Goal: Transaction & Acquisition: Obtain resource

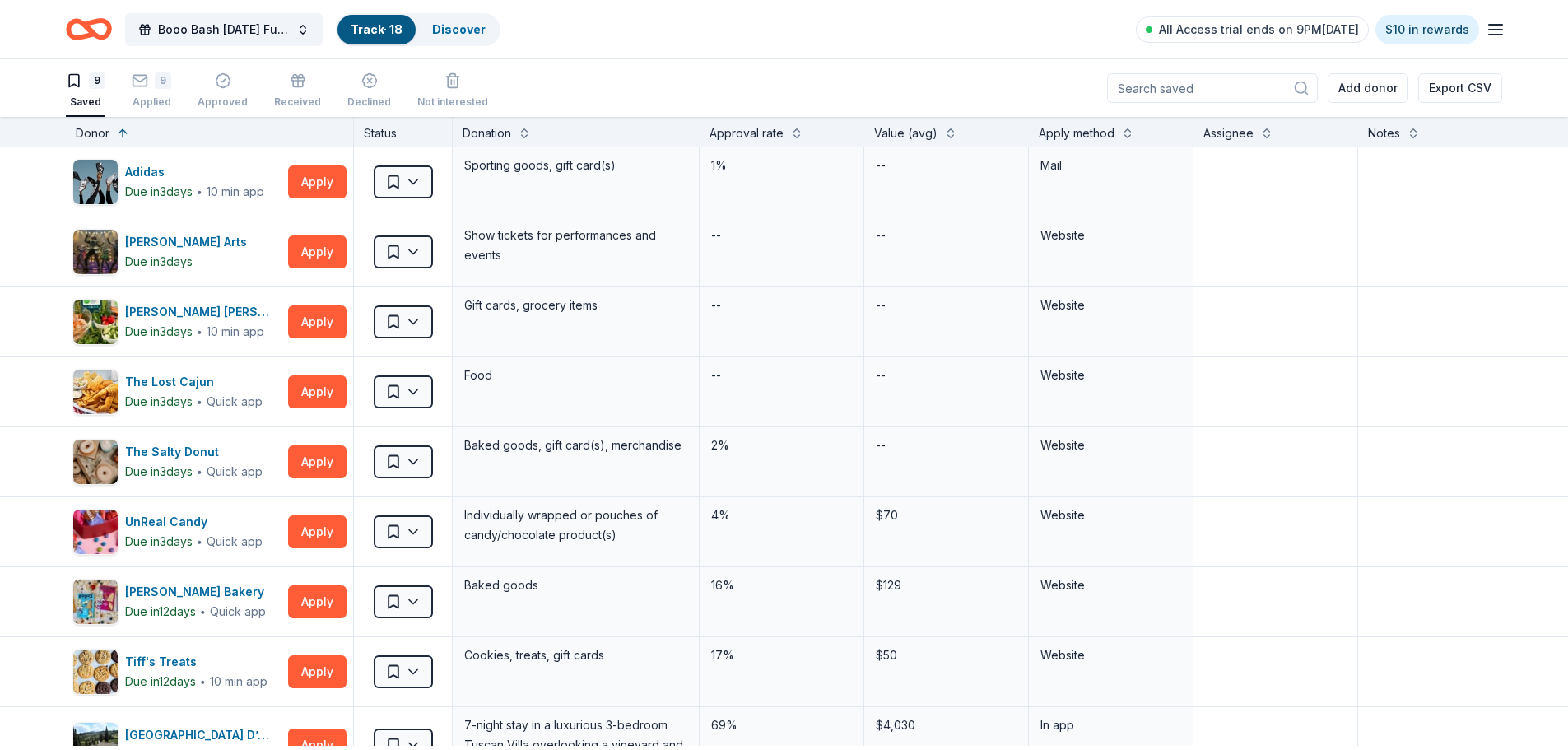
click at [1492, 24] on line "button" at bounding box center [1496, 24] width 13 height 0
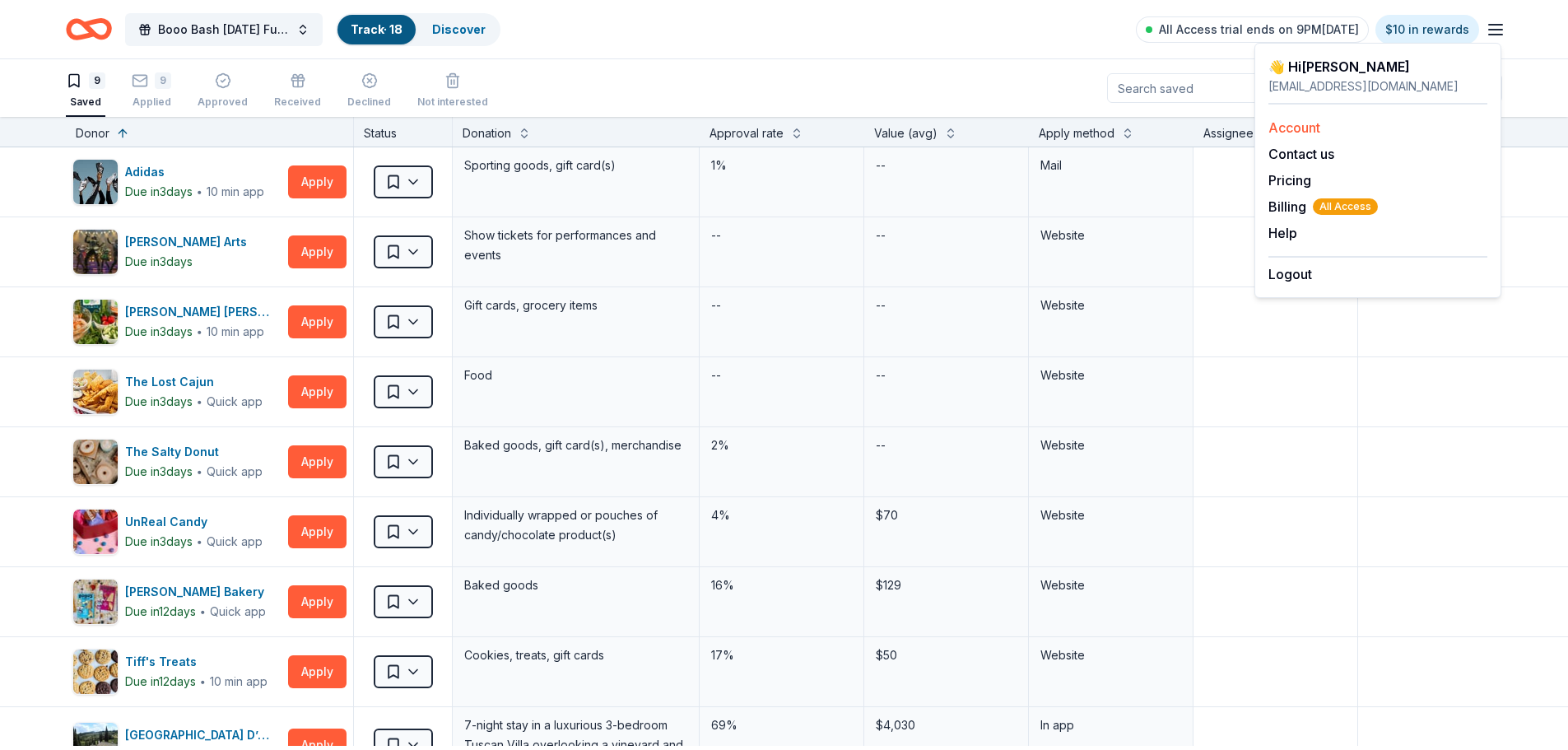
click at [1287, 132] on link "Account" at bounding box center [1294, 127] width 52 height 17
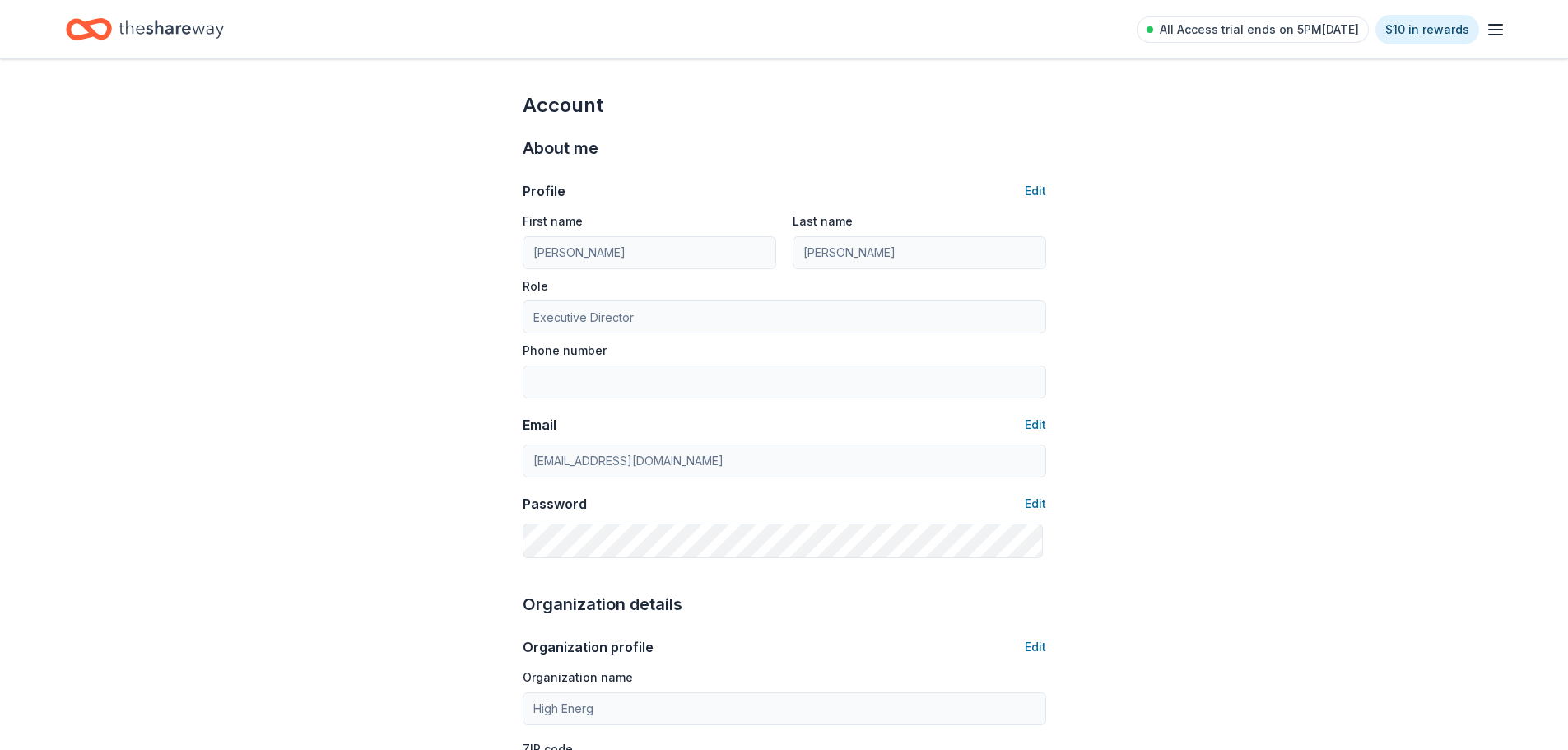
click at [1492, 28] on icon "button" at bounding box center [1496, 29] width 20 height 20
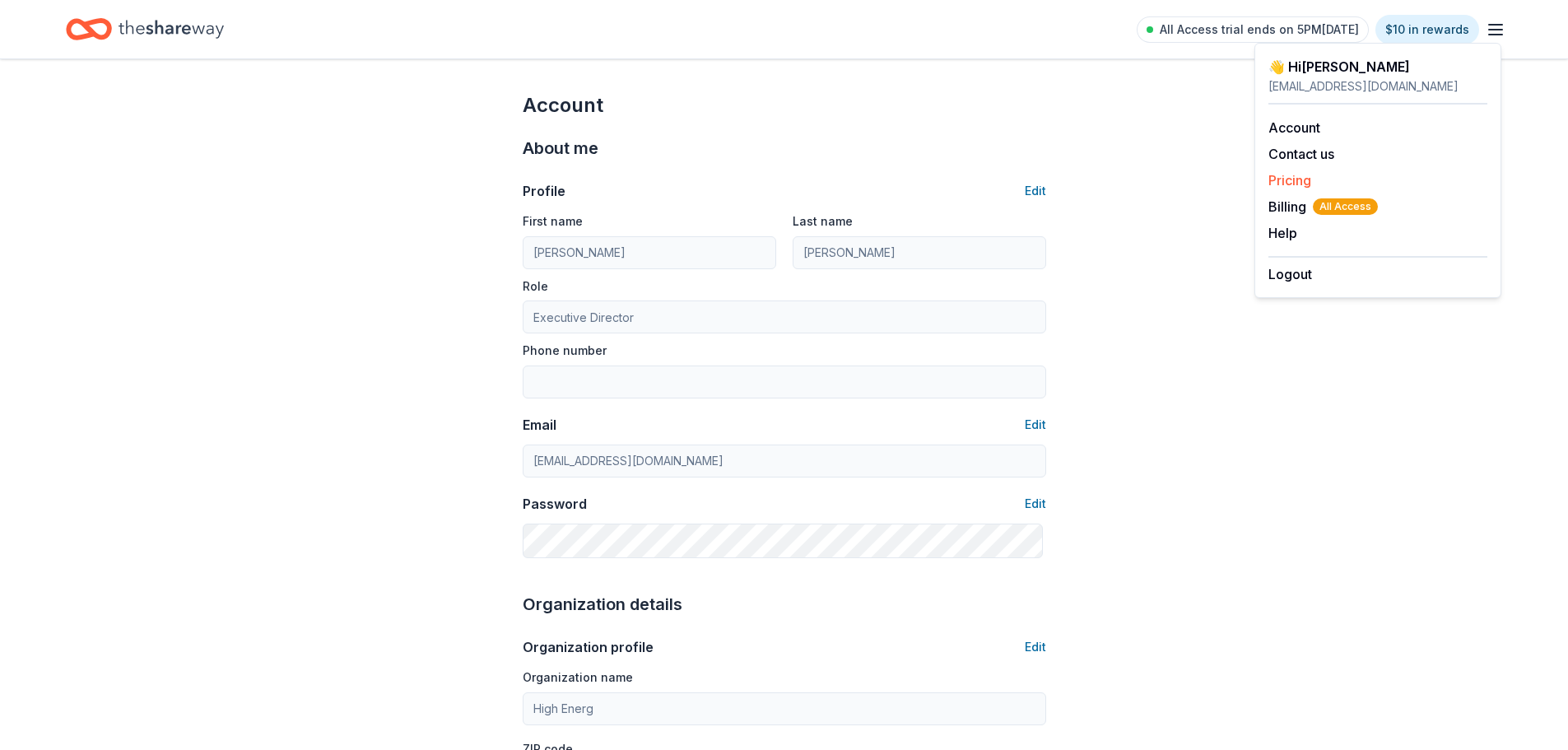
click at [1301, 189] on link "Pricing" at bounding box center [1290, 180] width 43 height 17
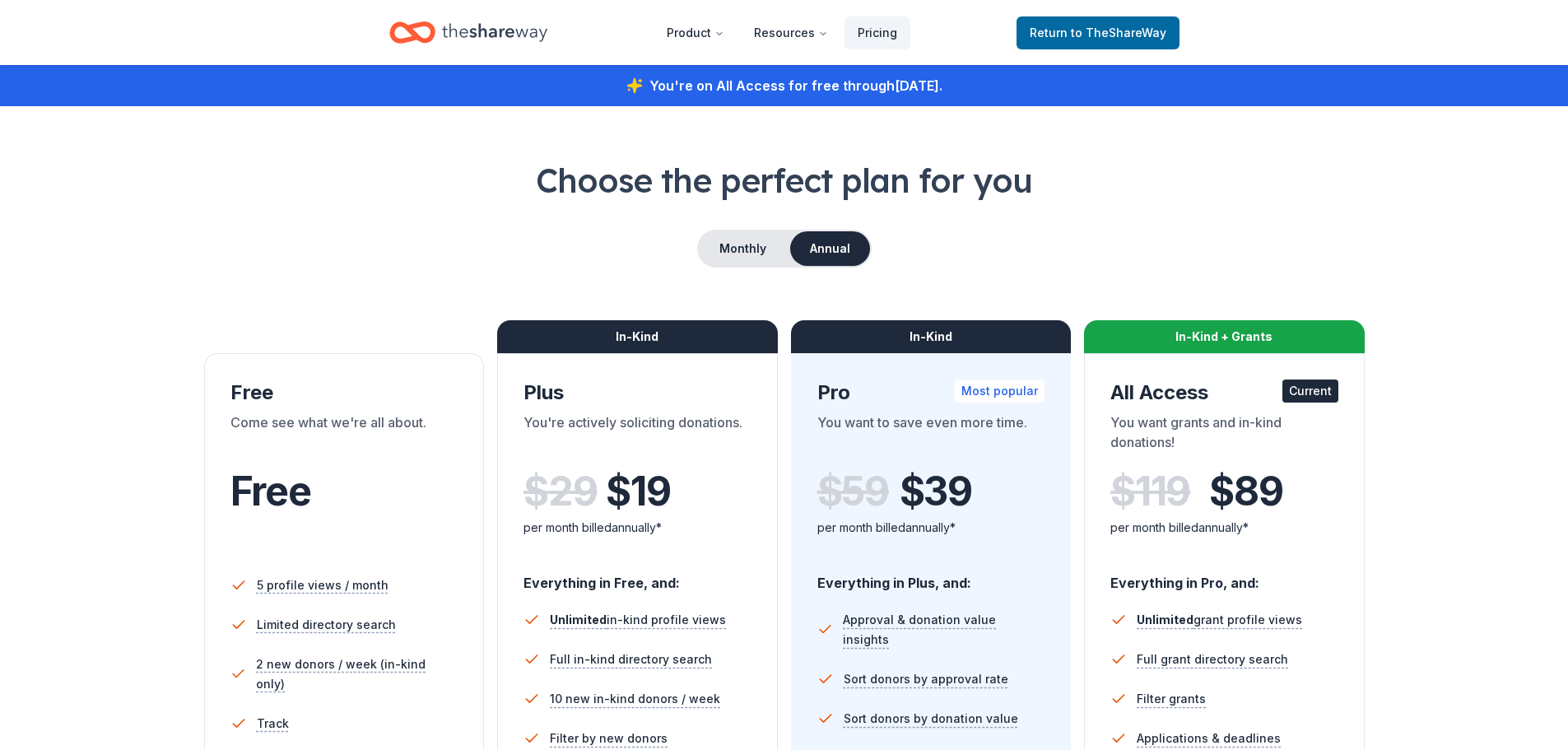
click at [527, 34] on icon "Home" at bounding box center [495, 32] width 106 height 33
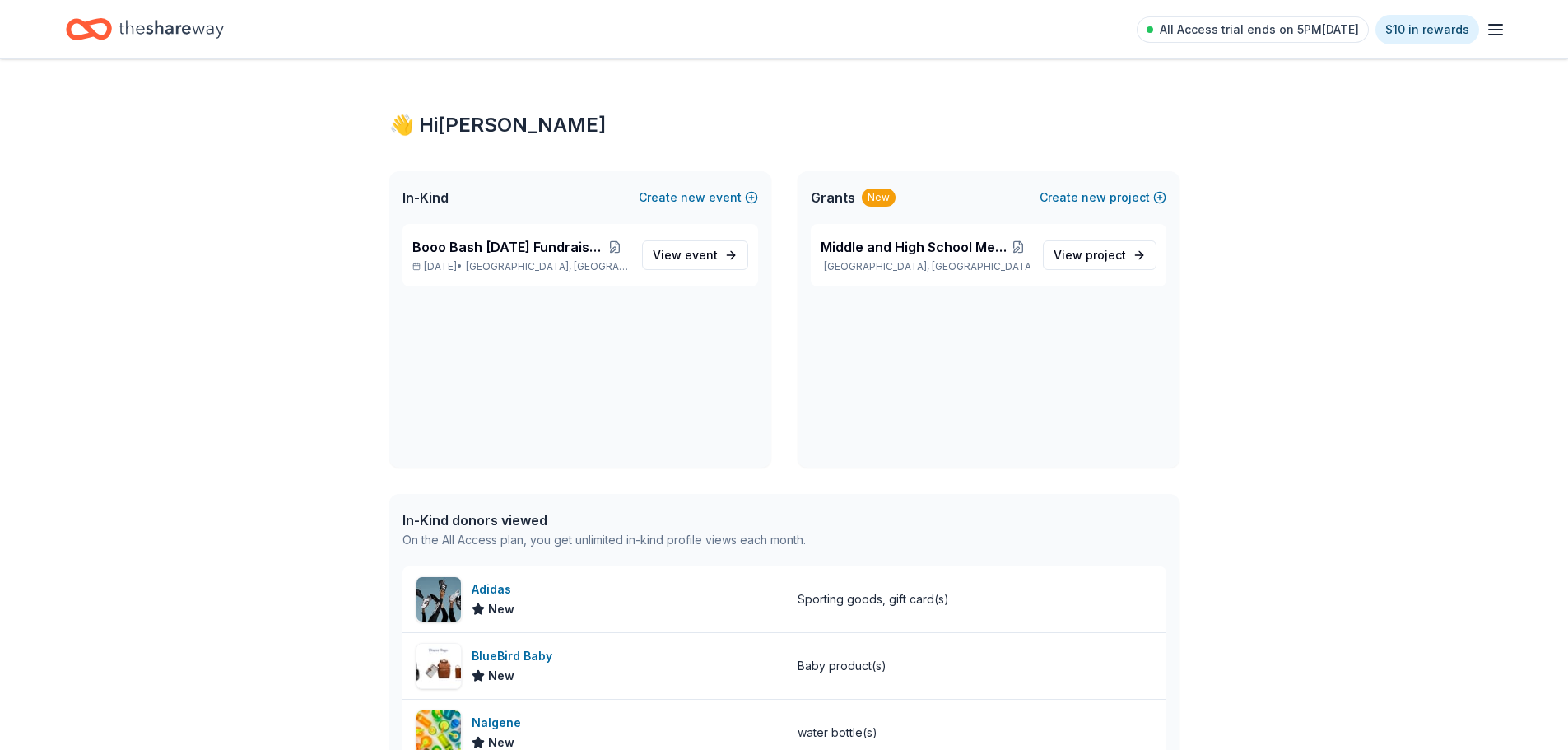
drag, startPoint x: 833, startPoint y: 207, endPoint x: 889, endPoint y: 213, distance: 56.3
click at [833, 207] on span "Grants" at bounding box center [833, 198] width 44 height 20
click at [1112, 261] on span "project" at bounding box center [1106, 255] width 40 height 14
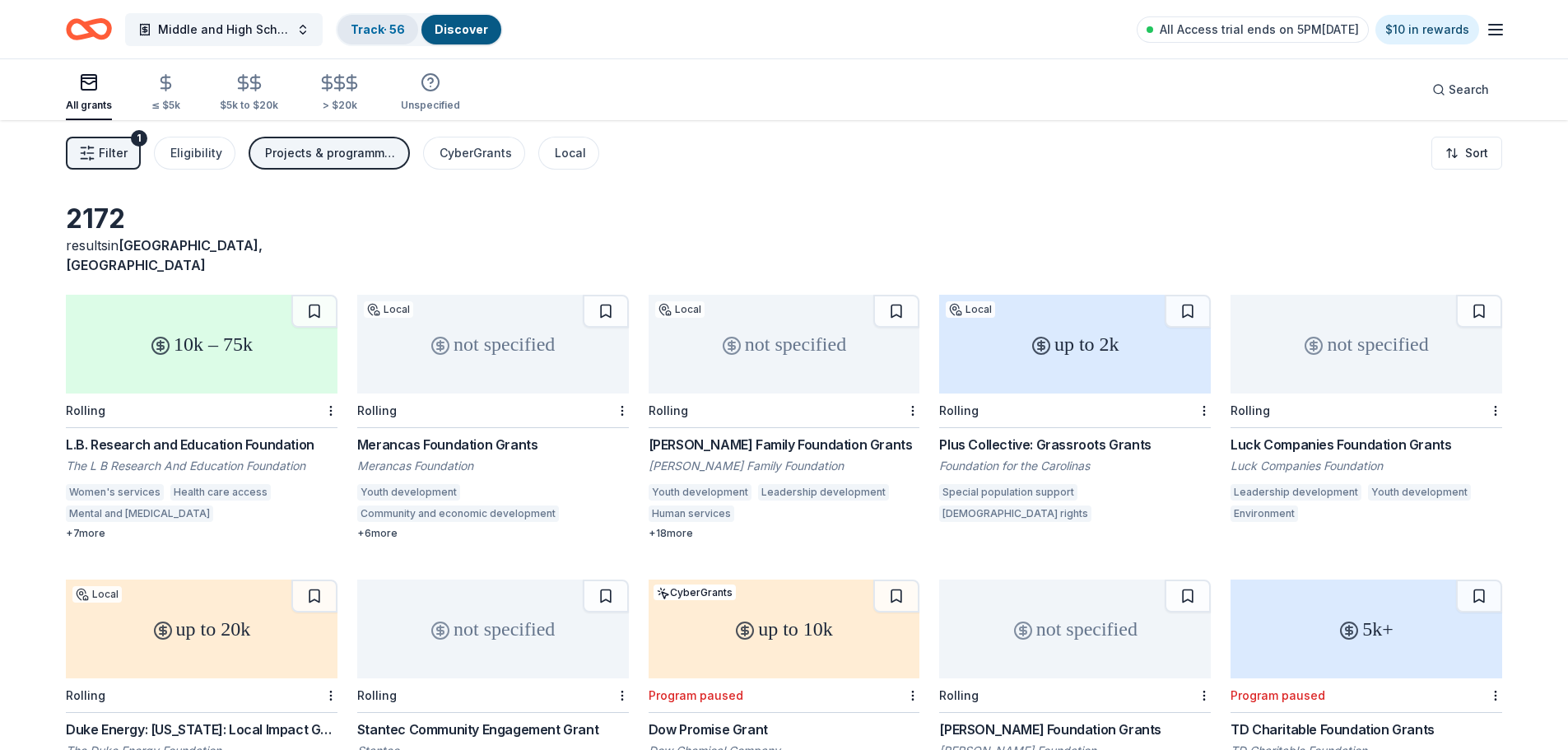
click at [402, 17] on div "Track · 56" at bounding box center [378, 29] width 80 height 29
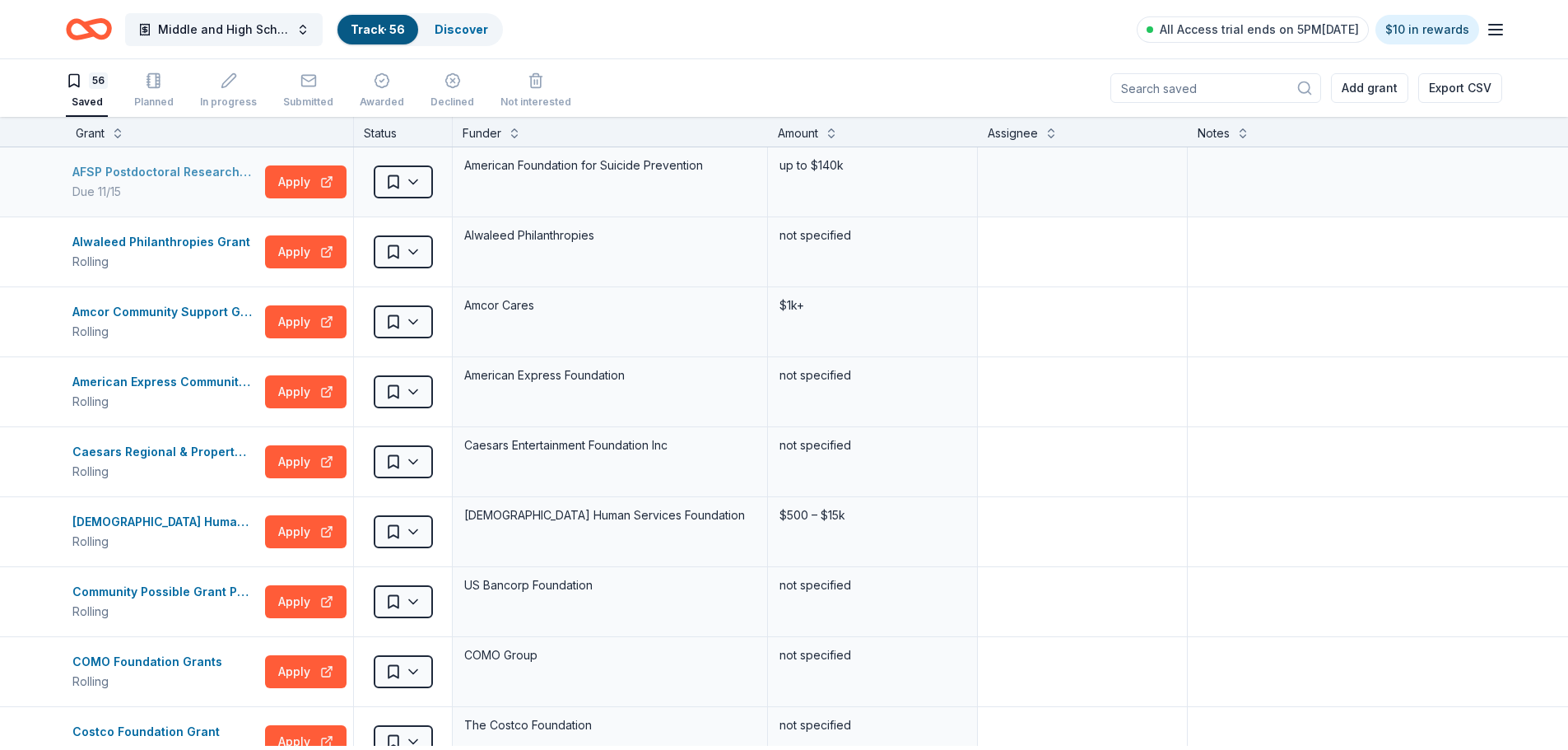
click at [179, 182] on div "AFSP Postdoctoral Research Fellowship Innovation Grants" at bounding box center [165, 172] width 186 height 20
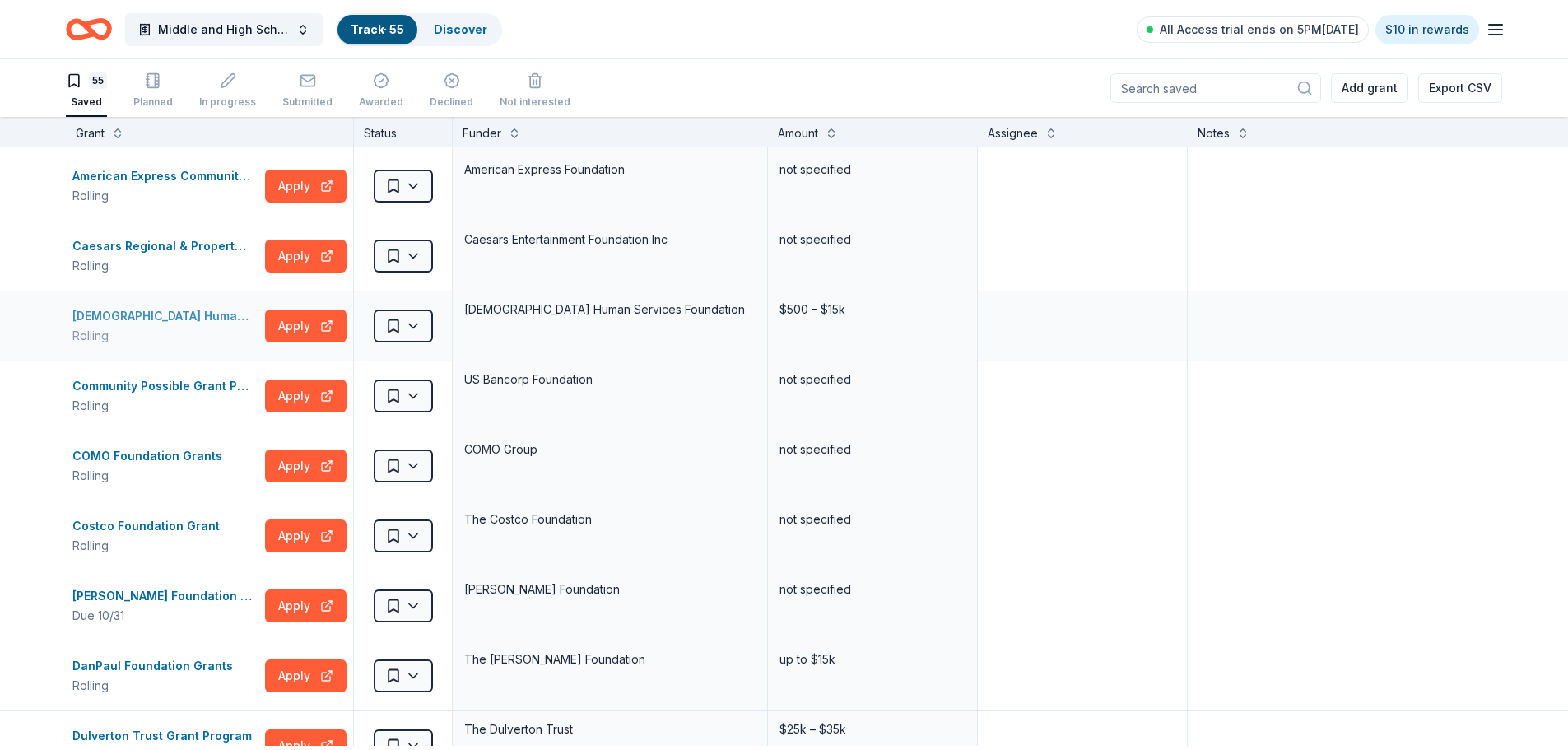
scroll to position [164, 0]
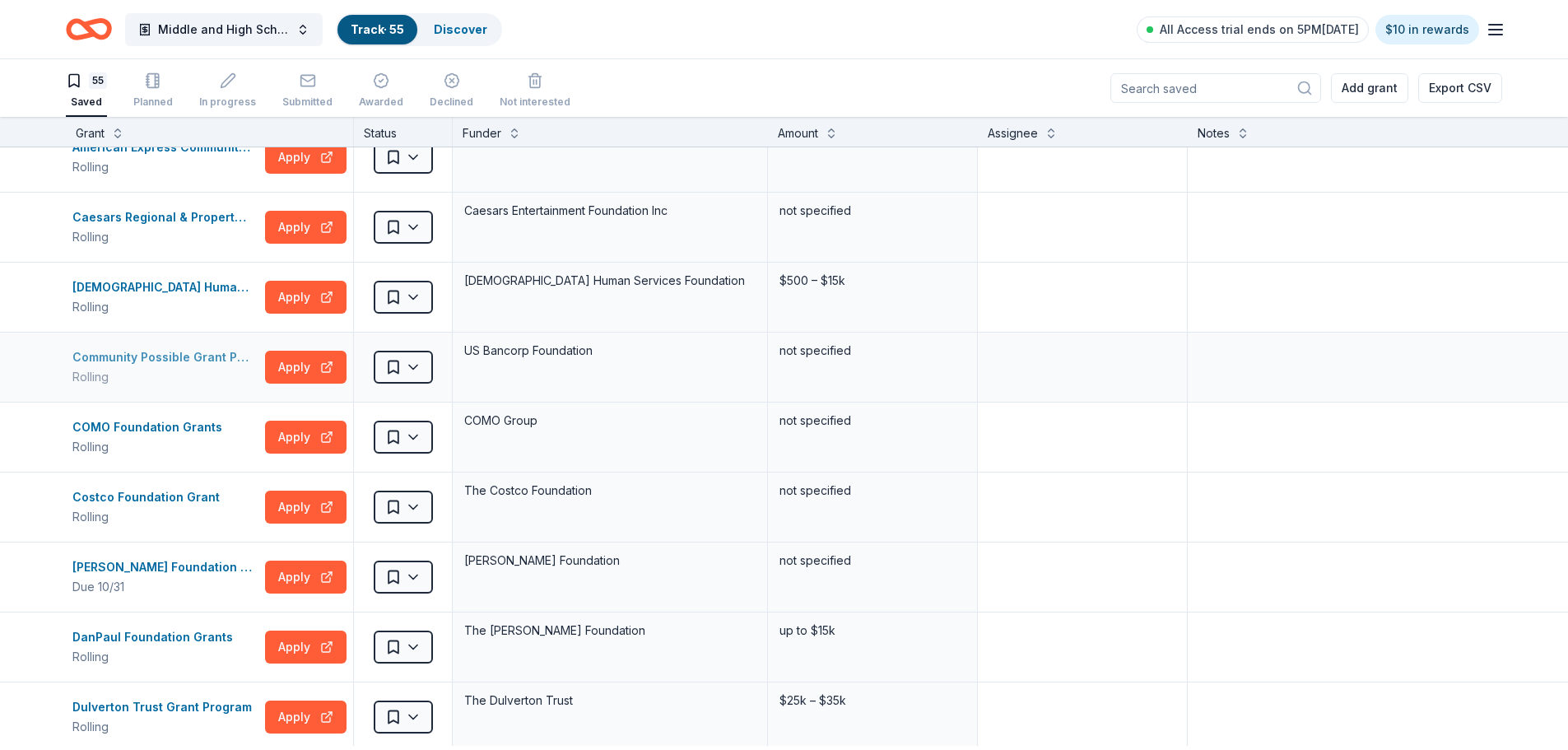
click at [195, 365] on div "Community Possible Grant Program: Play, Work, & Home Grants" at bounding box center [165, 357] width 186 height 20
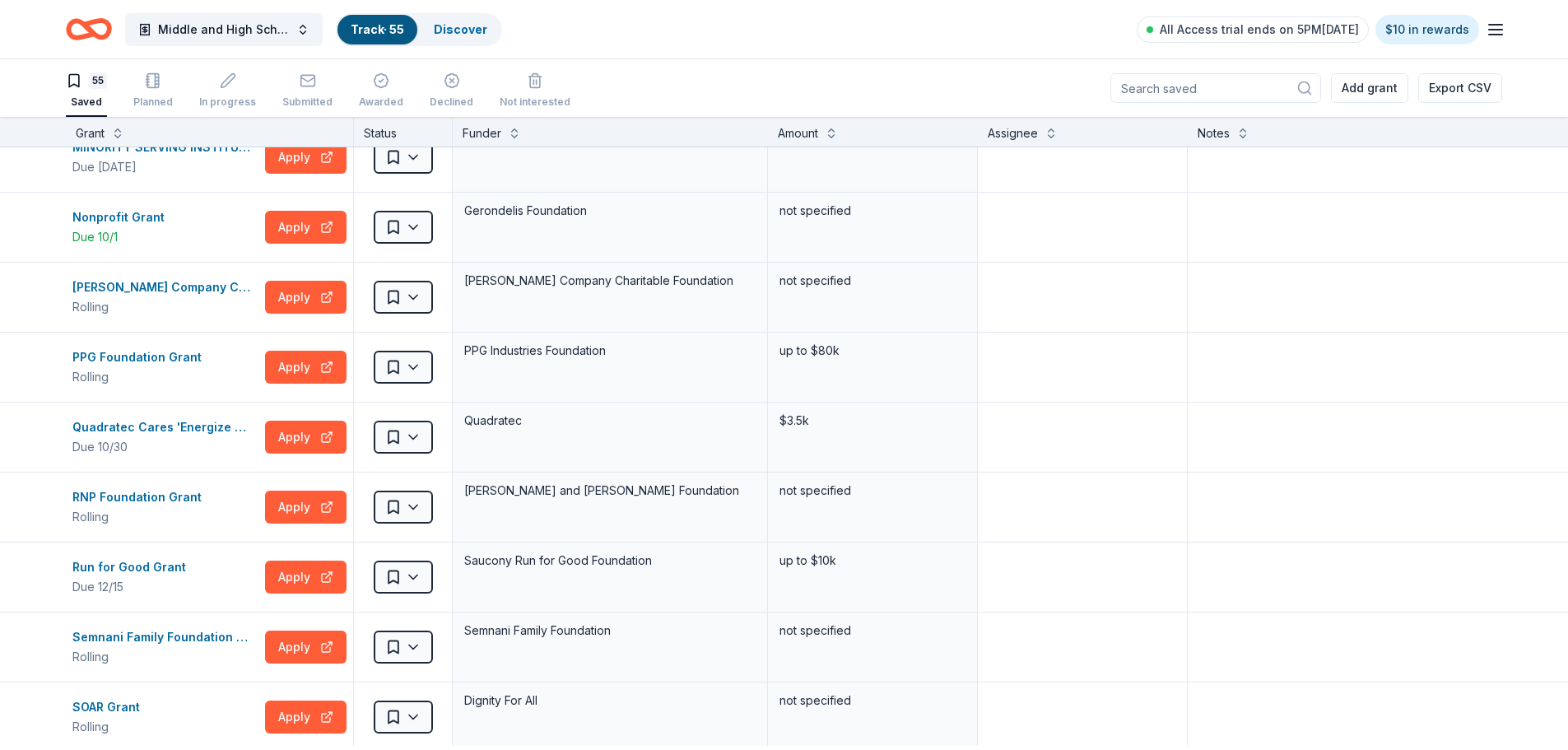
scroll to position [2306, 0]
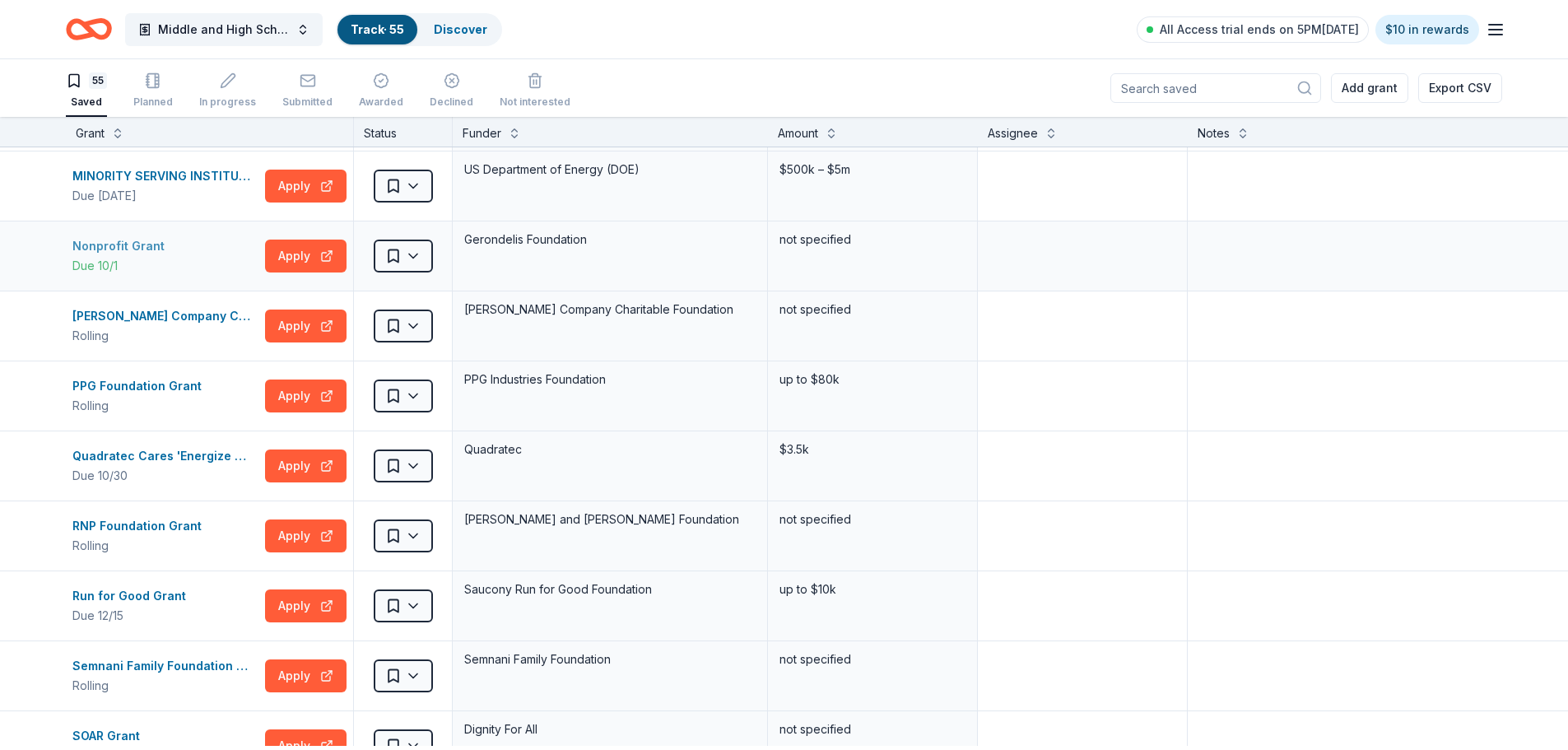
click at [121, 257] on div "Nonprofit Grant" at bounding box center [121, 246] width 99 height 20
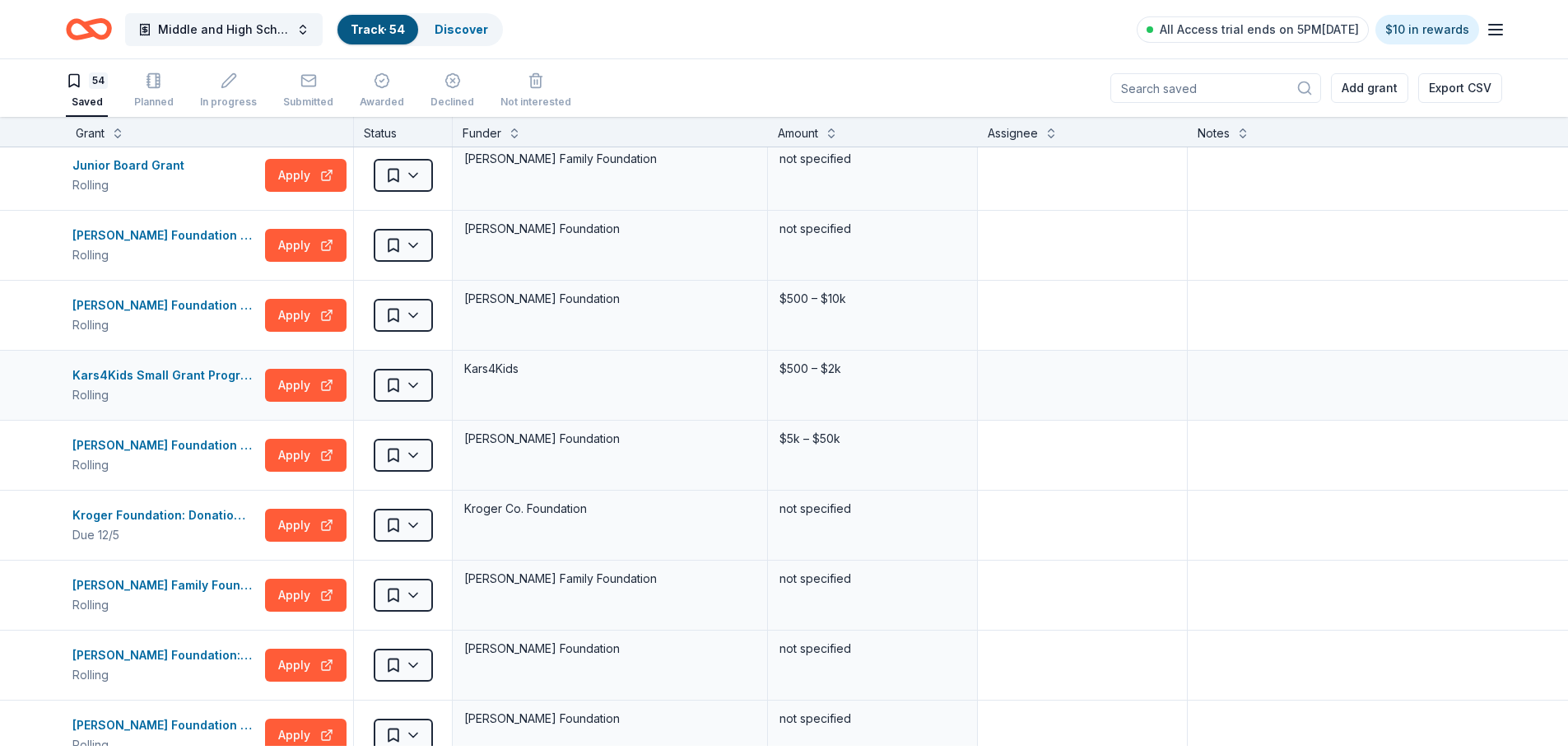
scroll to position [1629, 0]
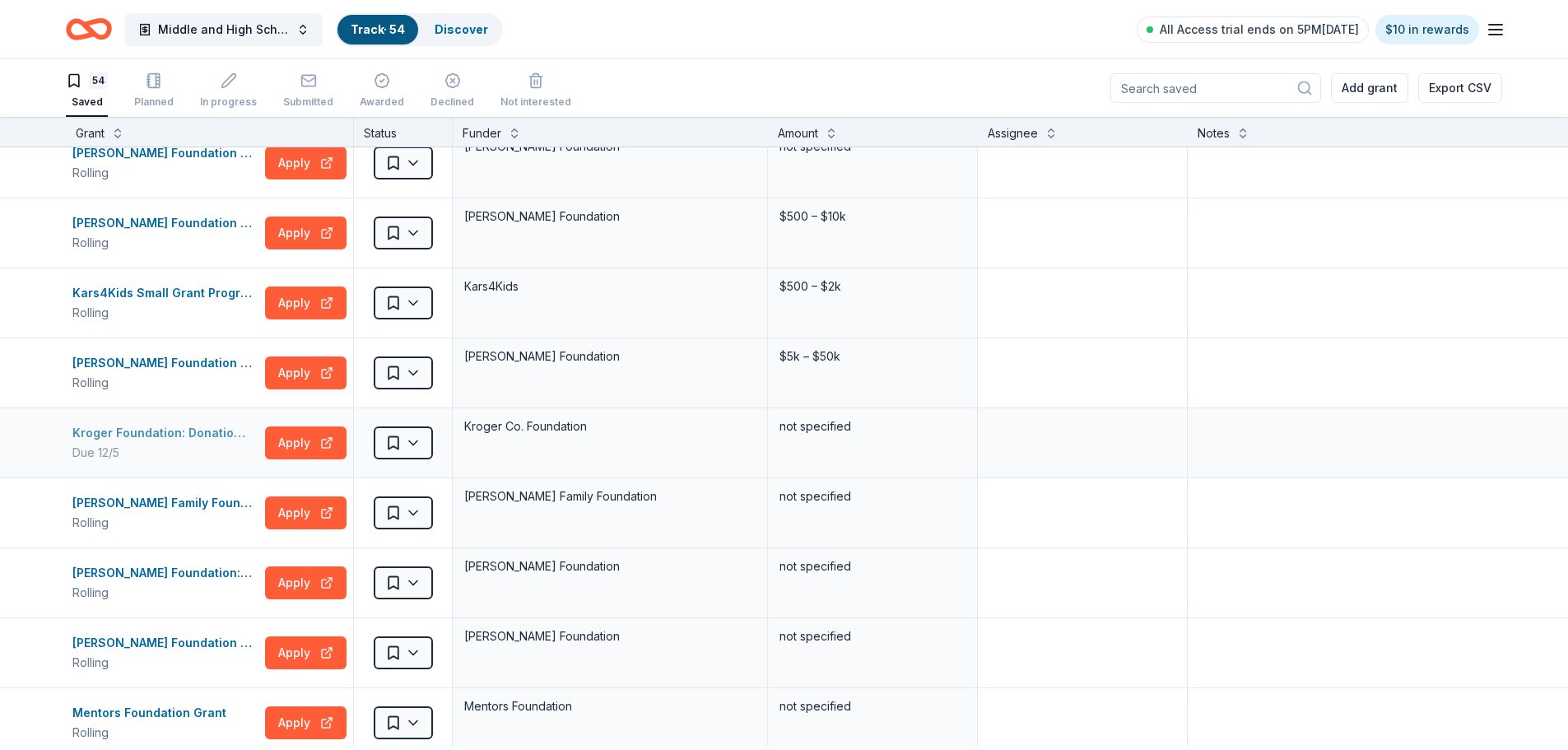
click at [175, 444] on div "Kroger Foundation: Donation Request" at bounding box center [165, 433] width 186 height 20
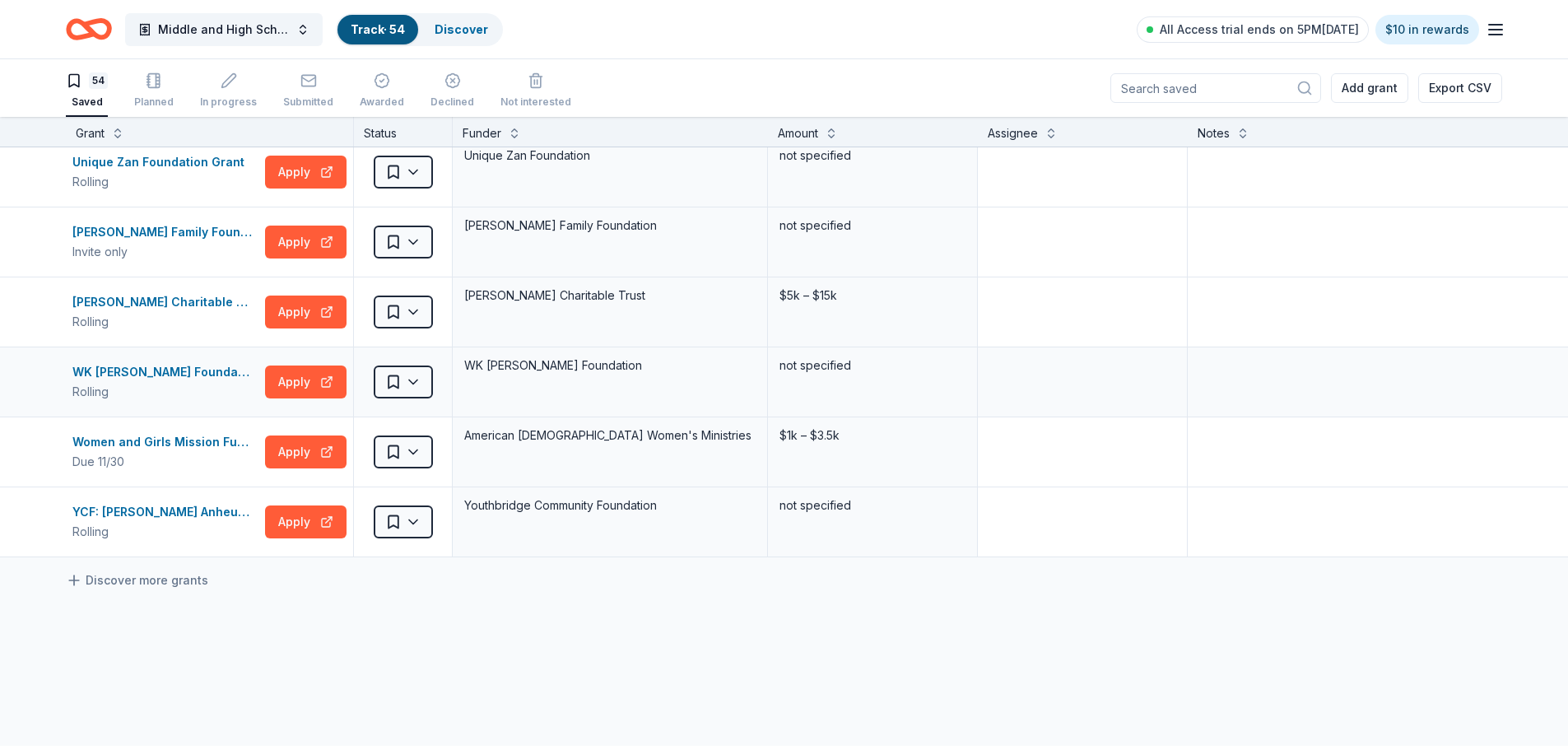
scroll to position [3524, 0]
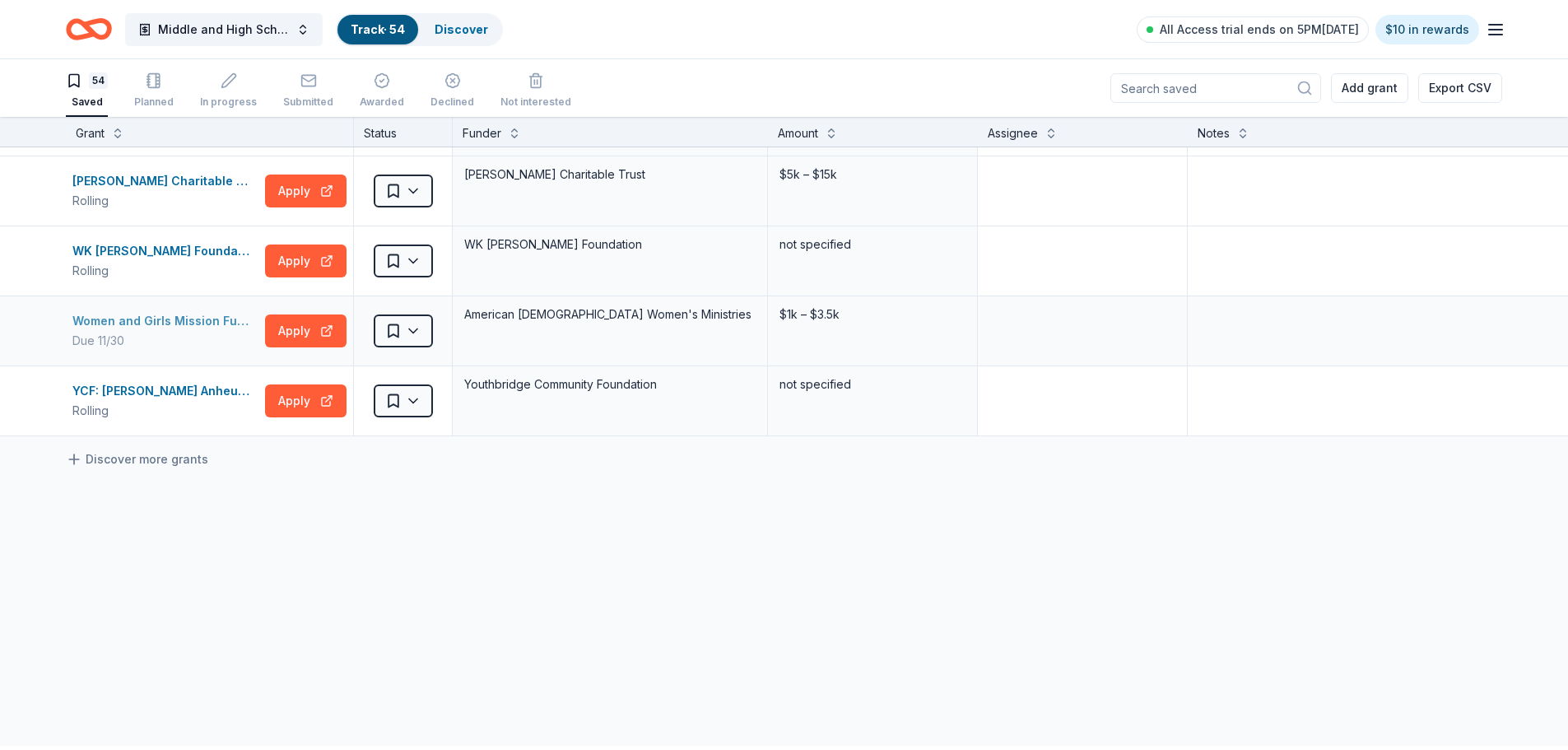
click at [195, 311] on div "Women and Girls Mission Fund Grant" at bounding box center [165, 321] width 186 height 20
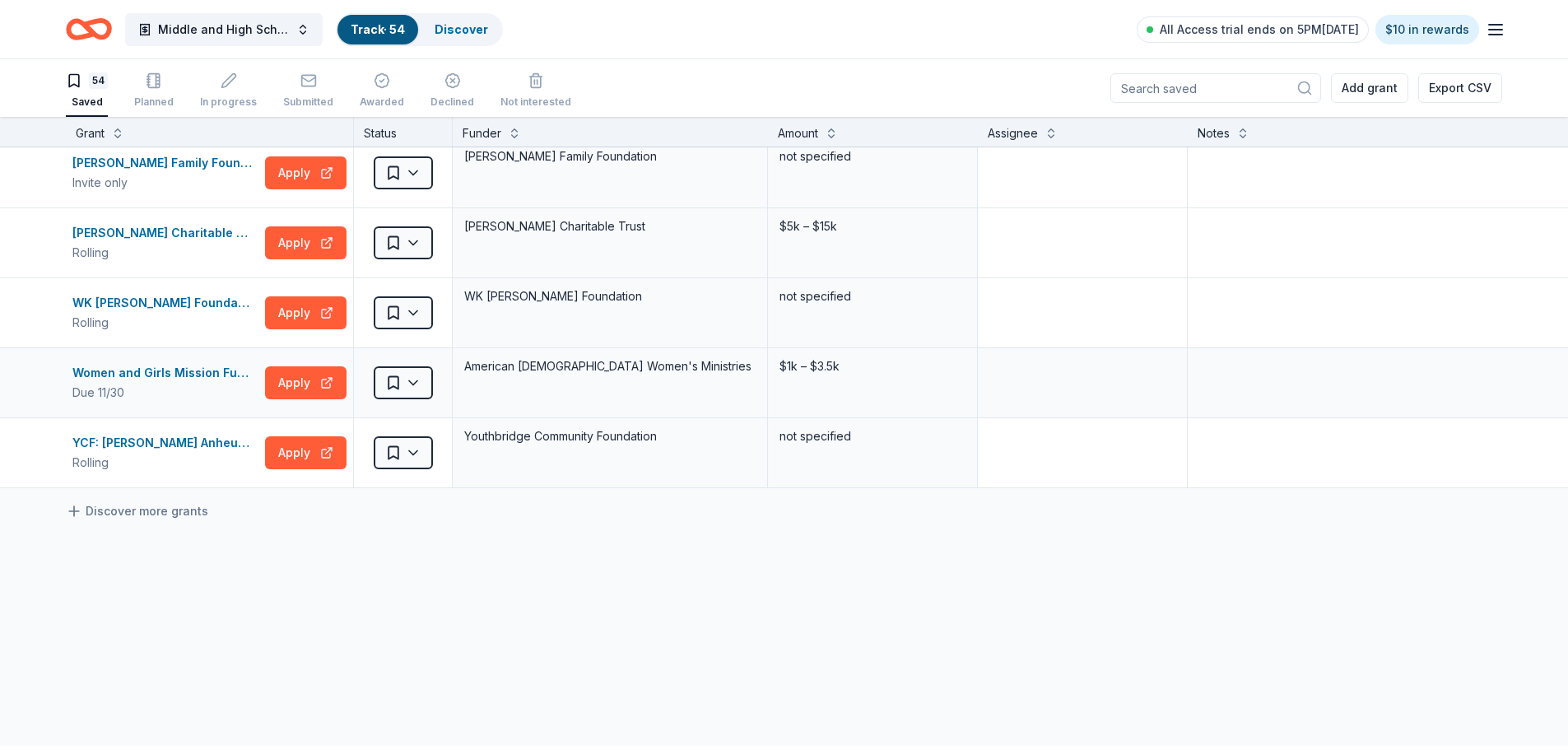
scroll to position [3358, 0]
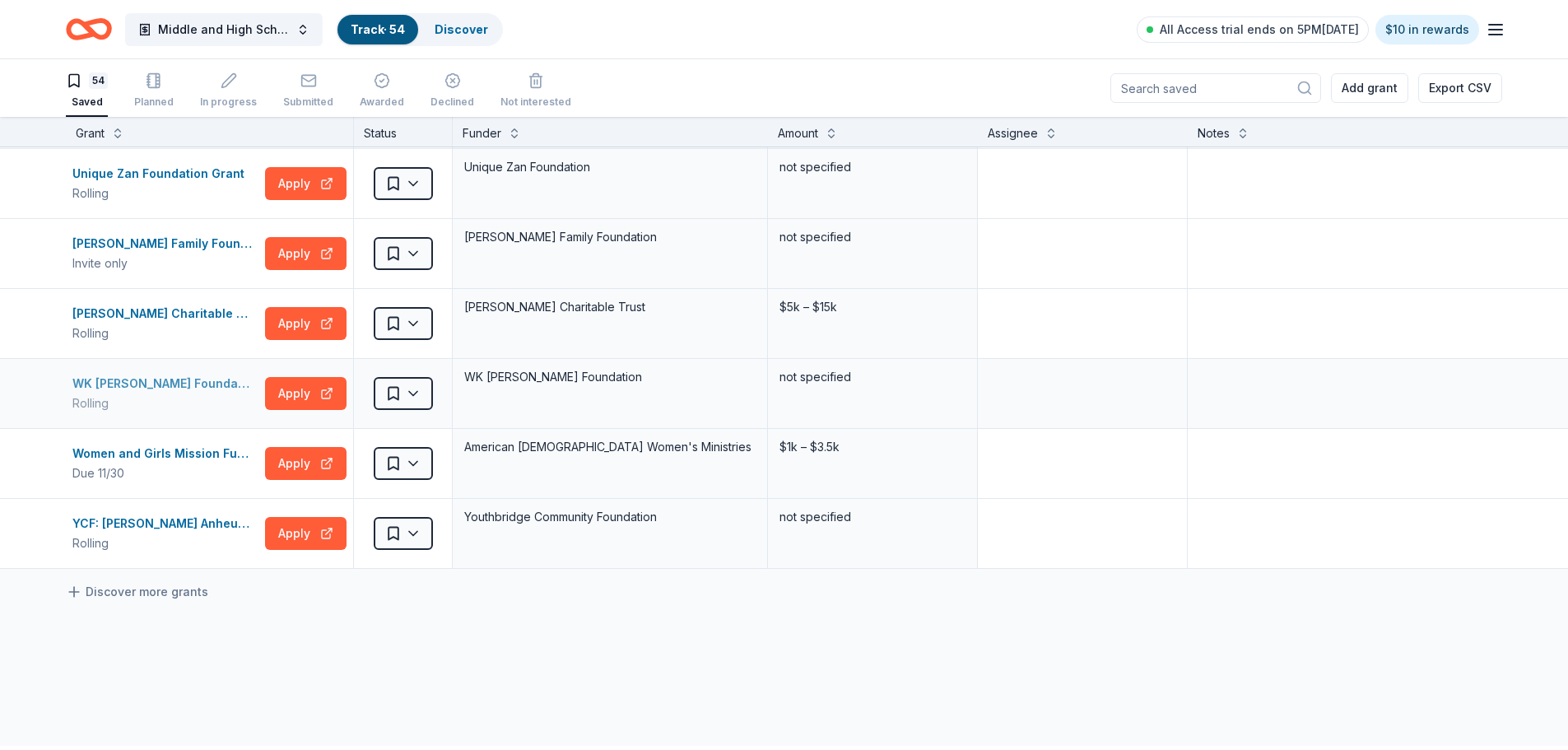
click at [177, 394] on div "WK Kellogg Foundation Grant" at bounding box center [165, 384] width 186 height 20
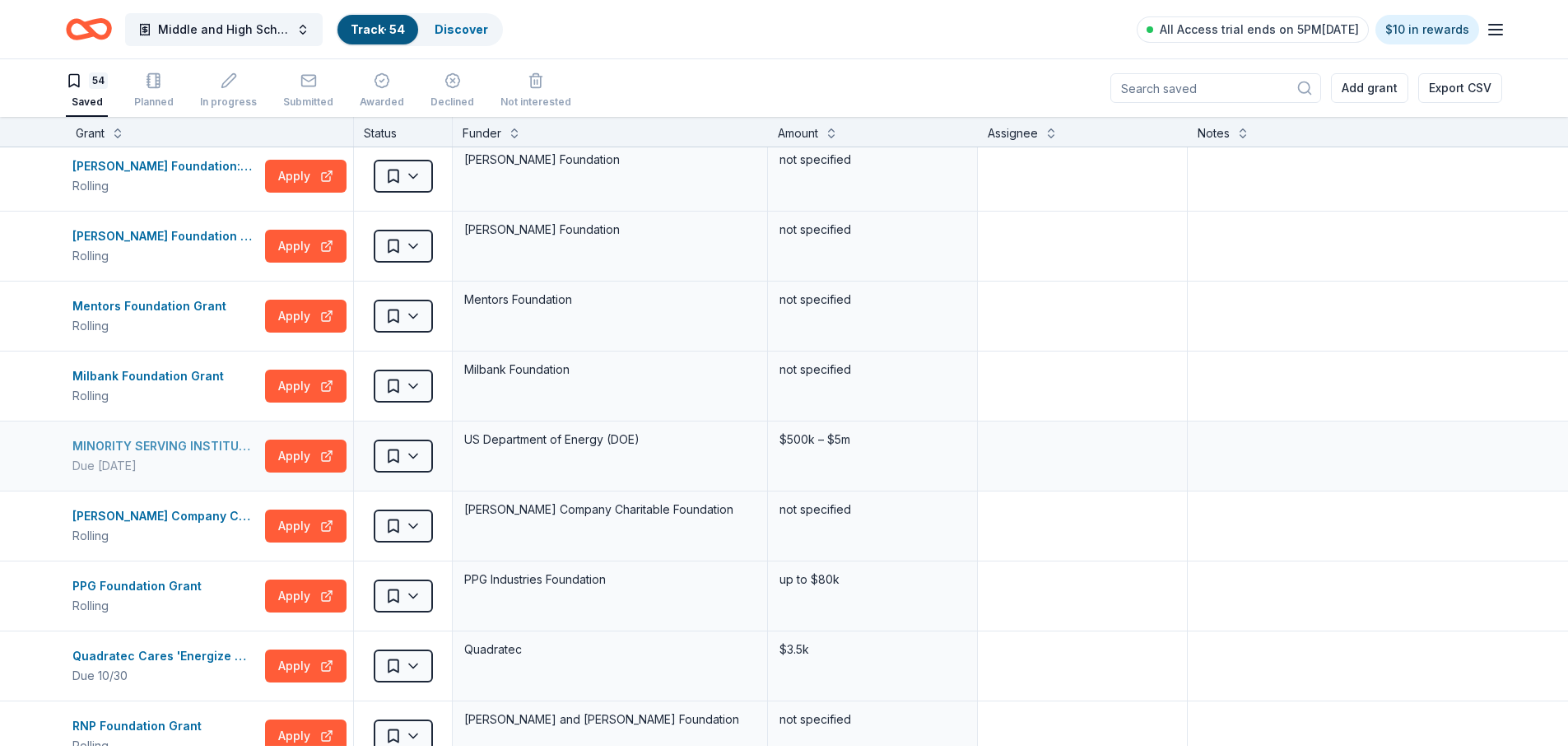
scroll to position [1958, 0]
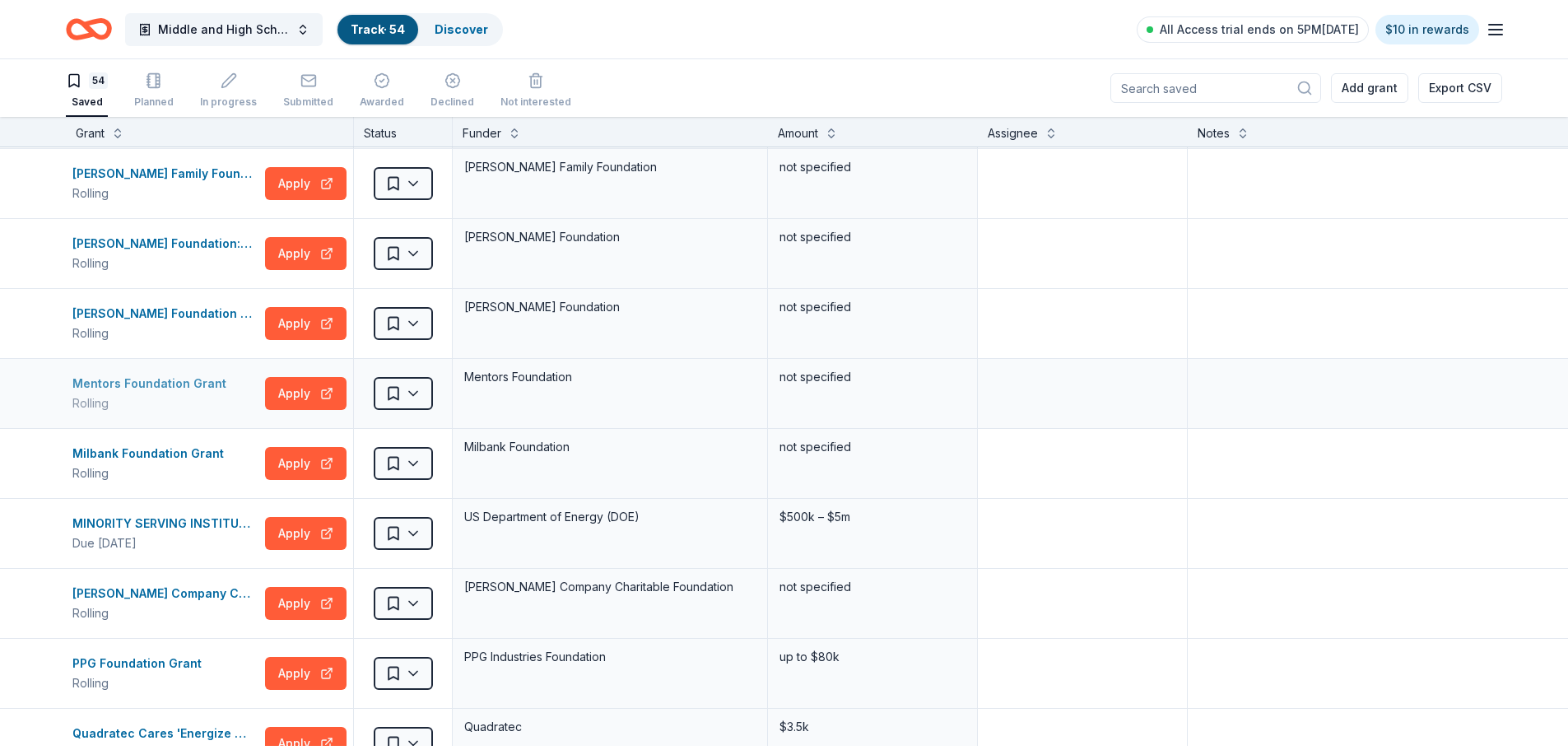
click at [152, 387] on div "Mentors Foundation Grant" at bounding box center [153, 384] width 161 height 20
click at [412, 406] on html "Middle and High School Mentorship Program Track · 54 Discover All Access trial …" at bounding box center [784, 375] width 1568 height 750
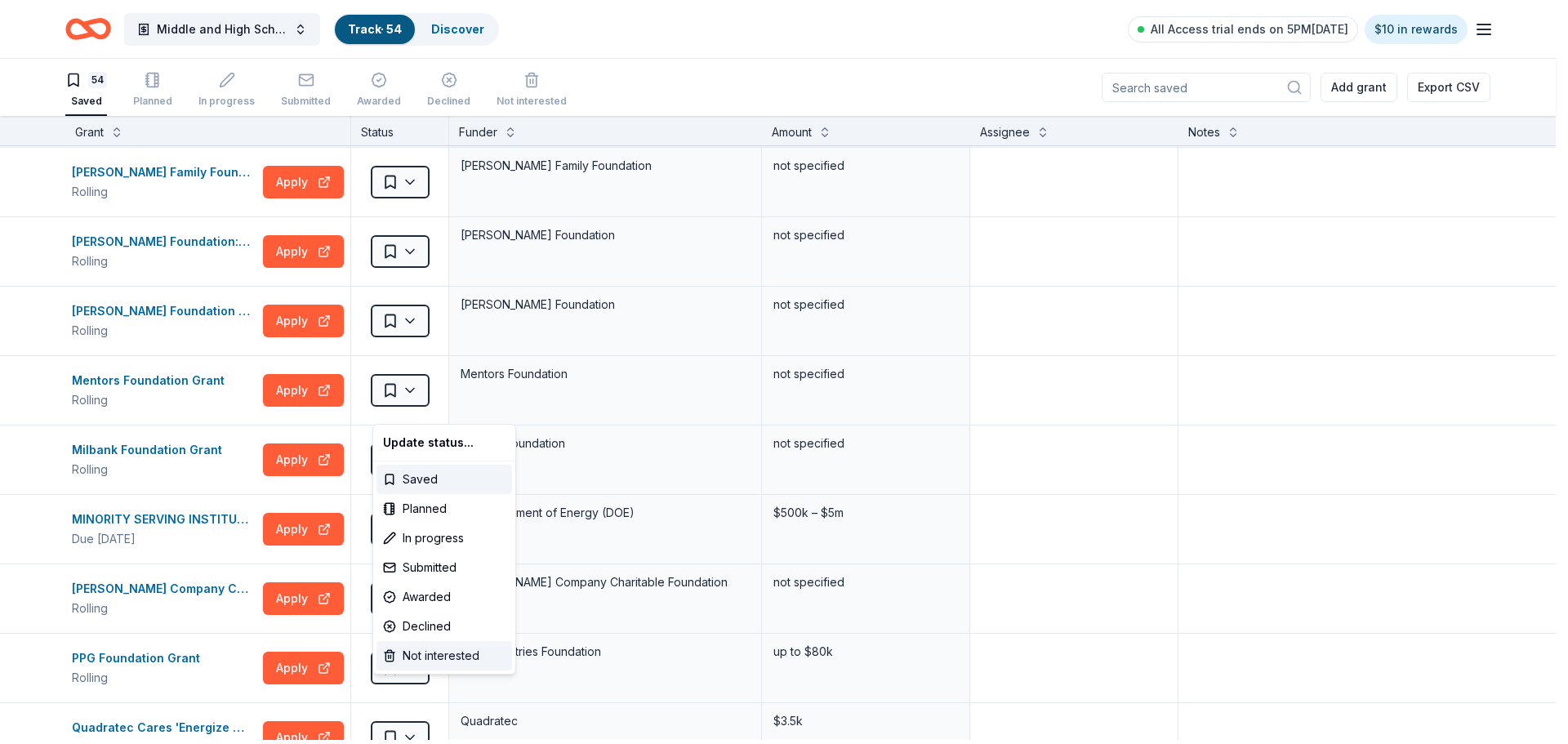
click at [432, 669] on div "Not interested" at bounding box center [445, 656] width 136 height 29
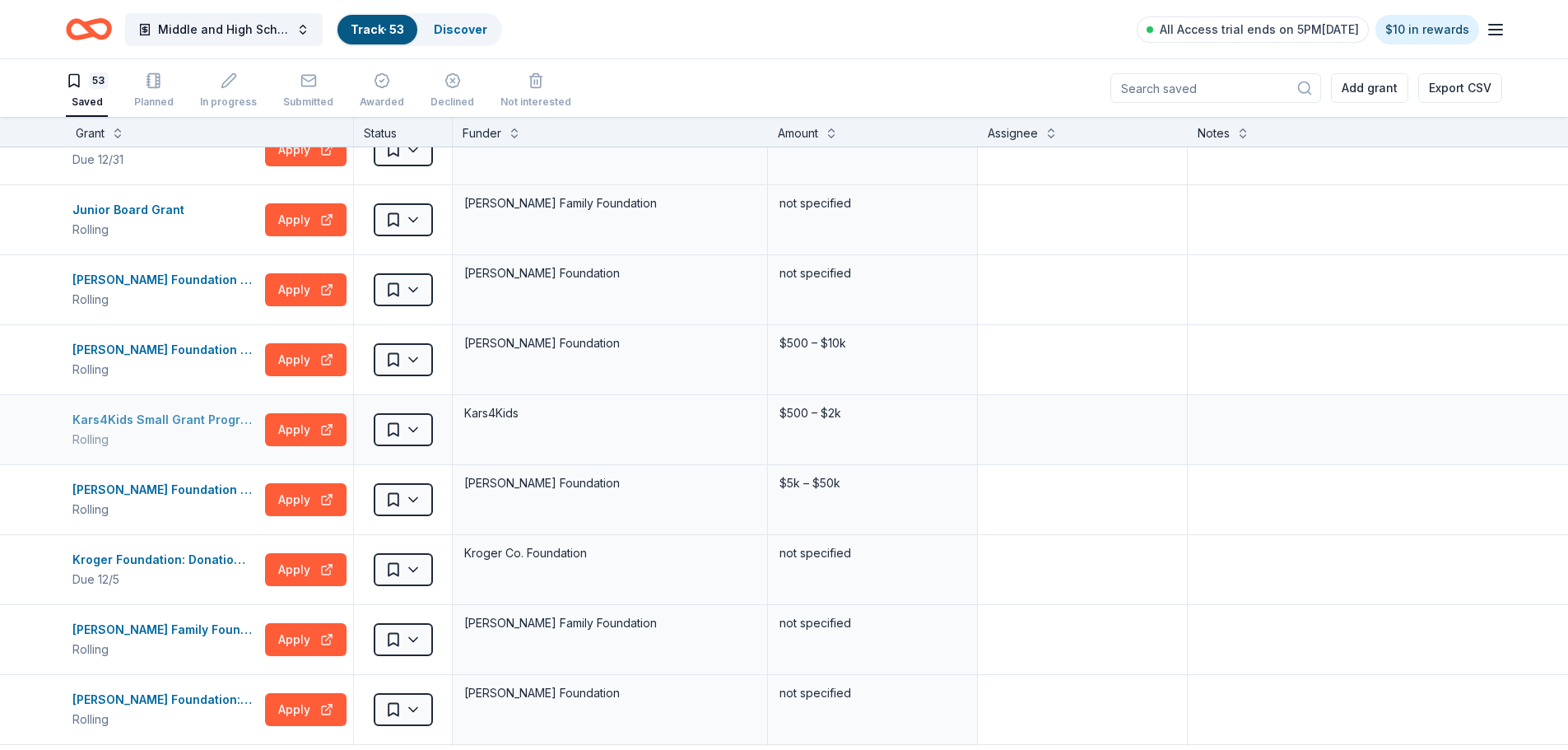
scroll to position [1465, 0]
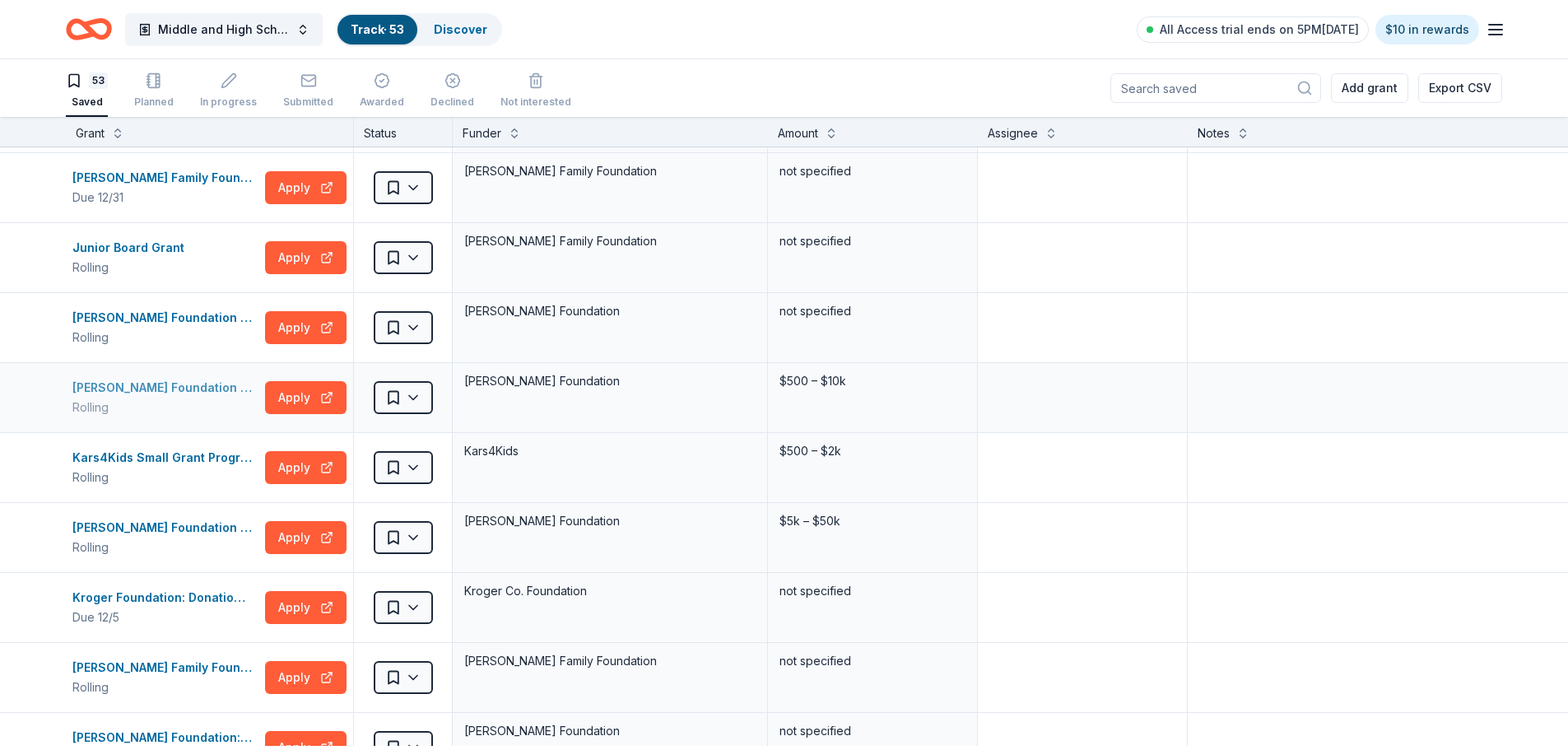
click at [205, 397] on div "Karen Colina Wilson Foundation Grant" at bounding box center [165, 388] width 186 height 20
click at [426, 403] on html "Middle and High School Mentorship Program Track · 53 Discover All Access trial …" at bounding box center [784, 375] width 1568 height 750
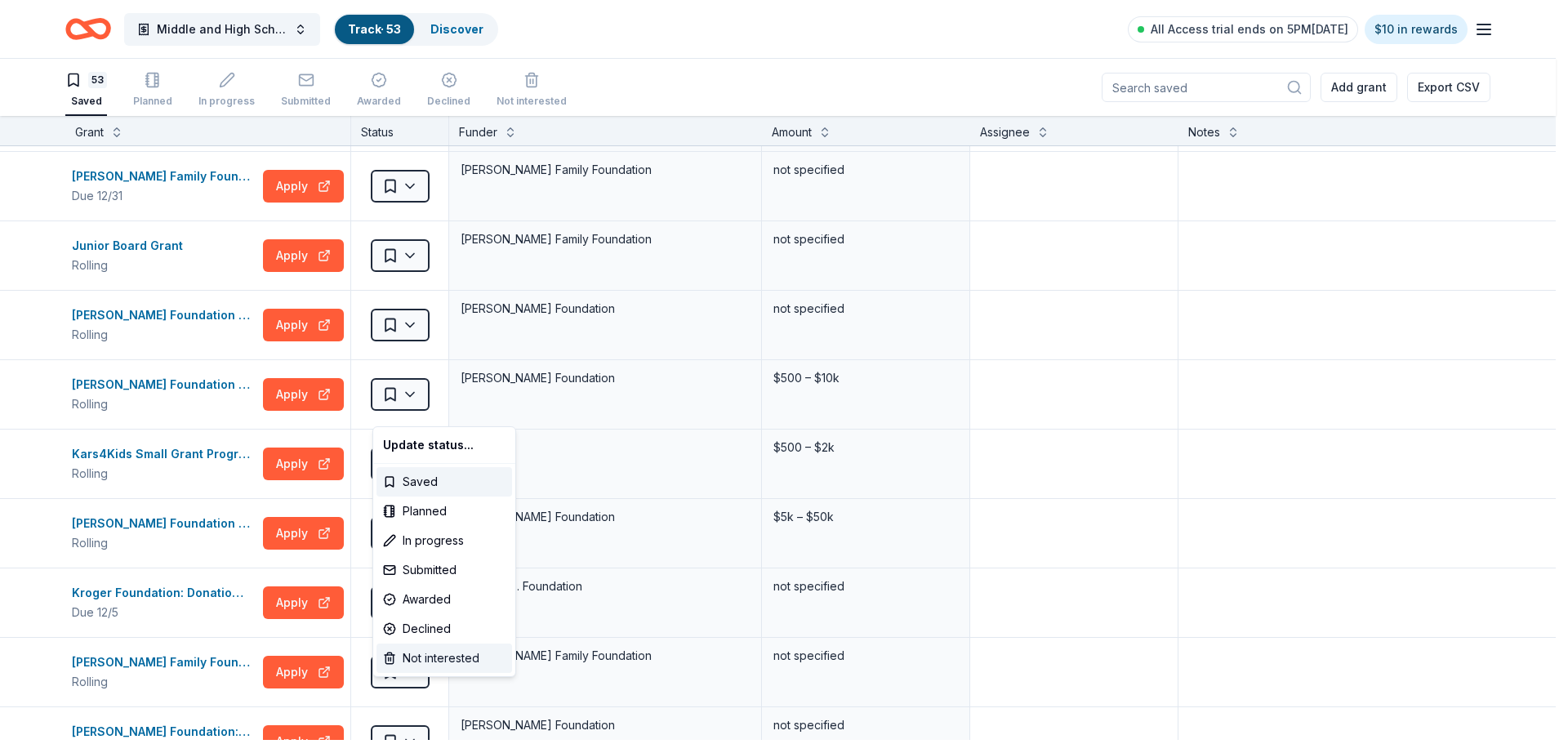
click at [466, 671] on div "Not interested" at bounding box center [445, 659] width 136 height 29
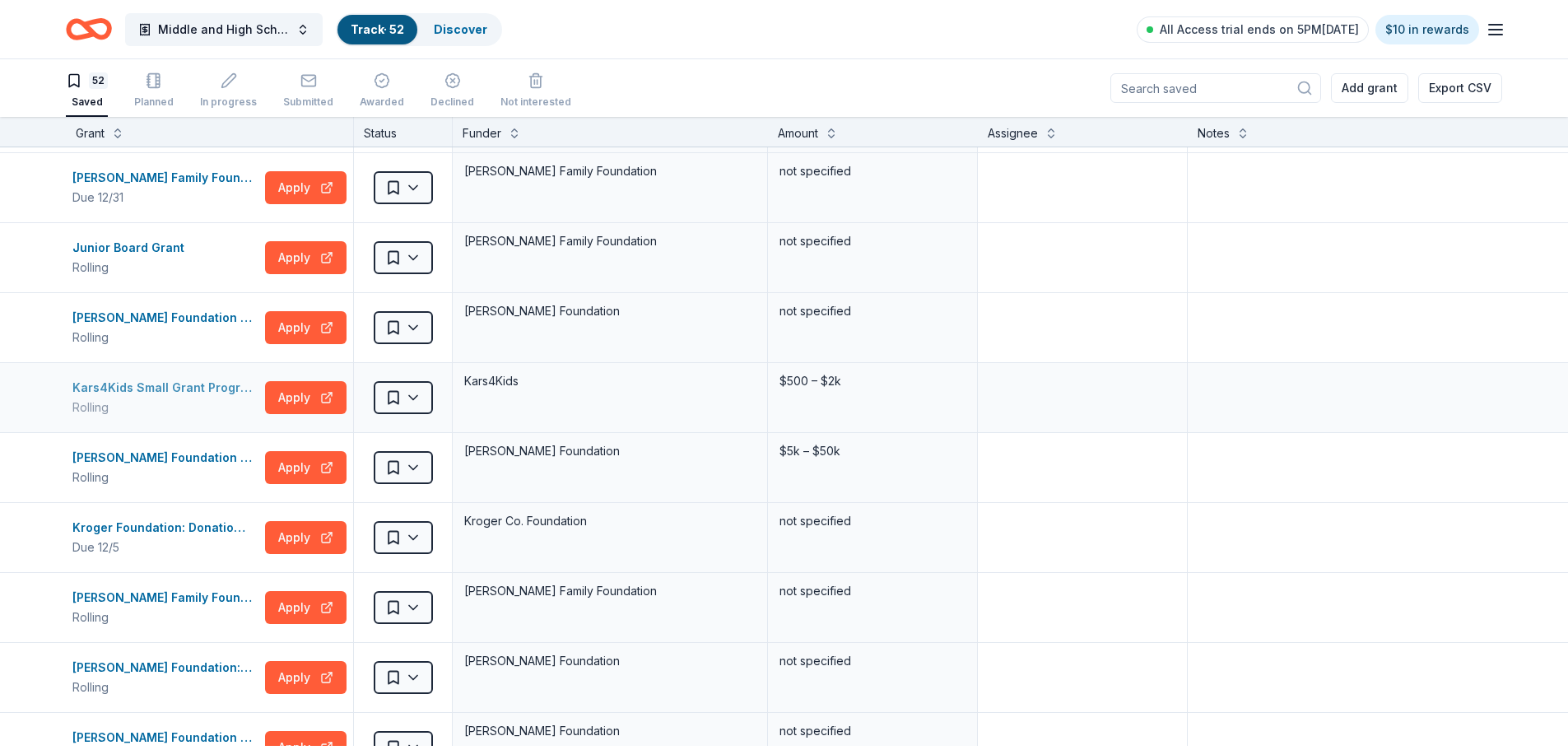
click at [162, 411] on div "Rolling" at bounding box center [165, 407] width 186 height 20
click at [417, 418] on html "Middle and High School Mentorship Program Track · 52 Discover All Access trial …" at bounding box center [790, 375] width 1581 height 750
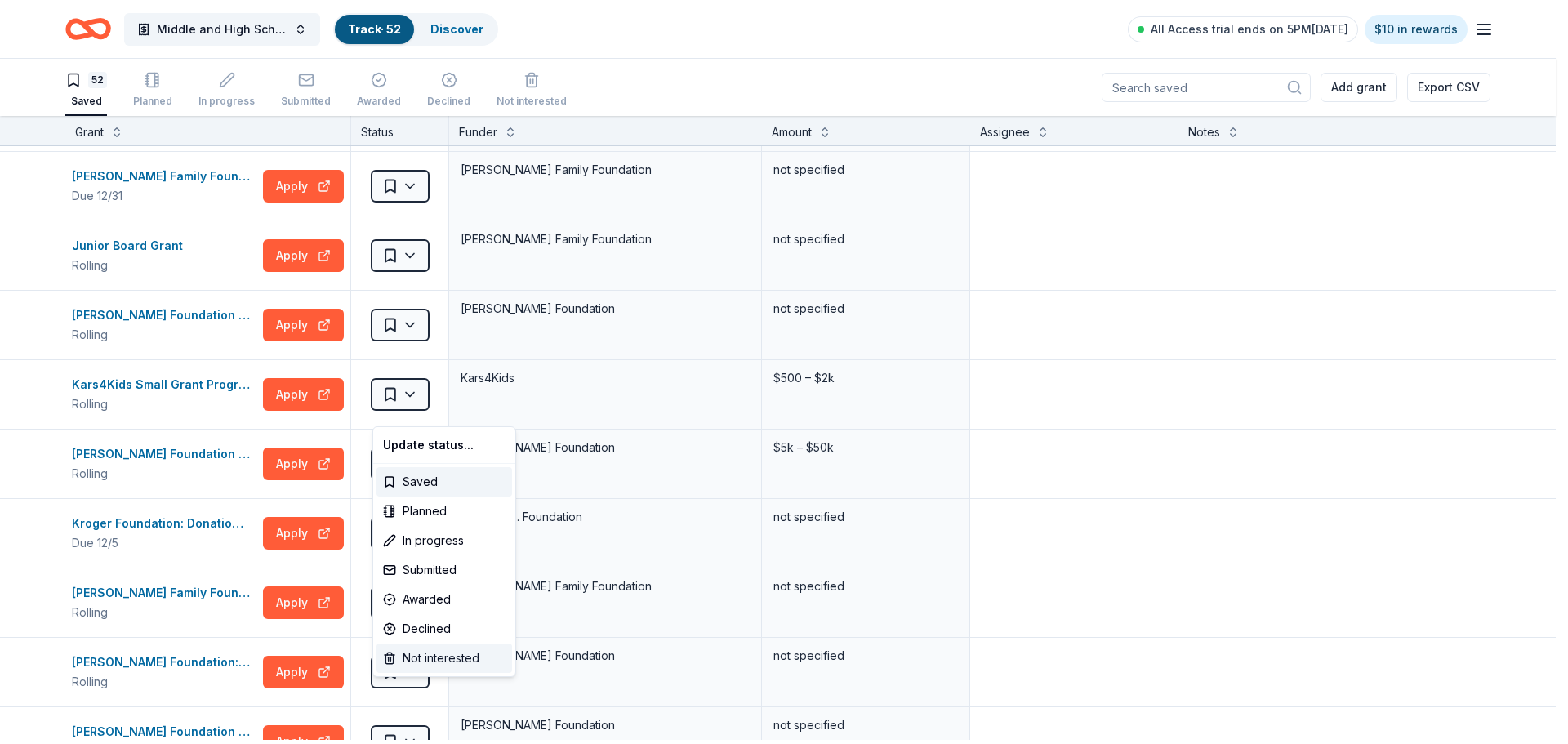
click at [426, 673] on div "Not interested" at bounding box center [445, 659] width 136 height 29
click at [430, 672] on html "Middle and High School Mentorship Program Track · 52 Discover All Access trial …" at bounding box center [784, 372] width 1568 height 744
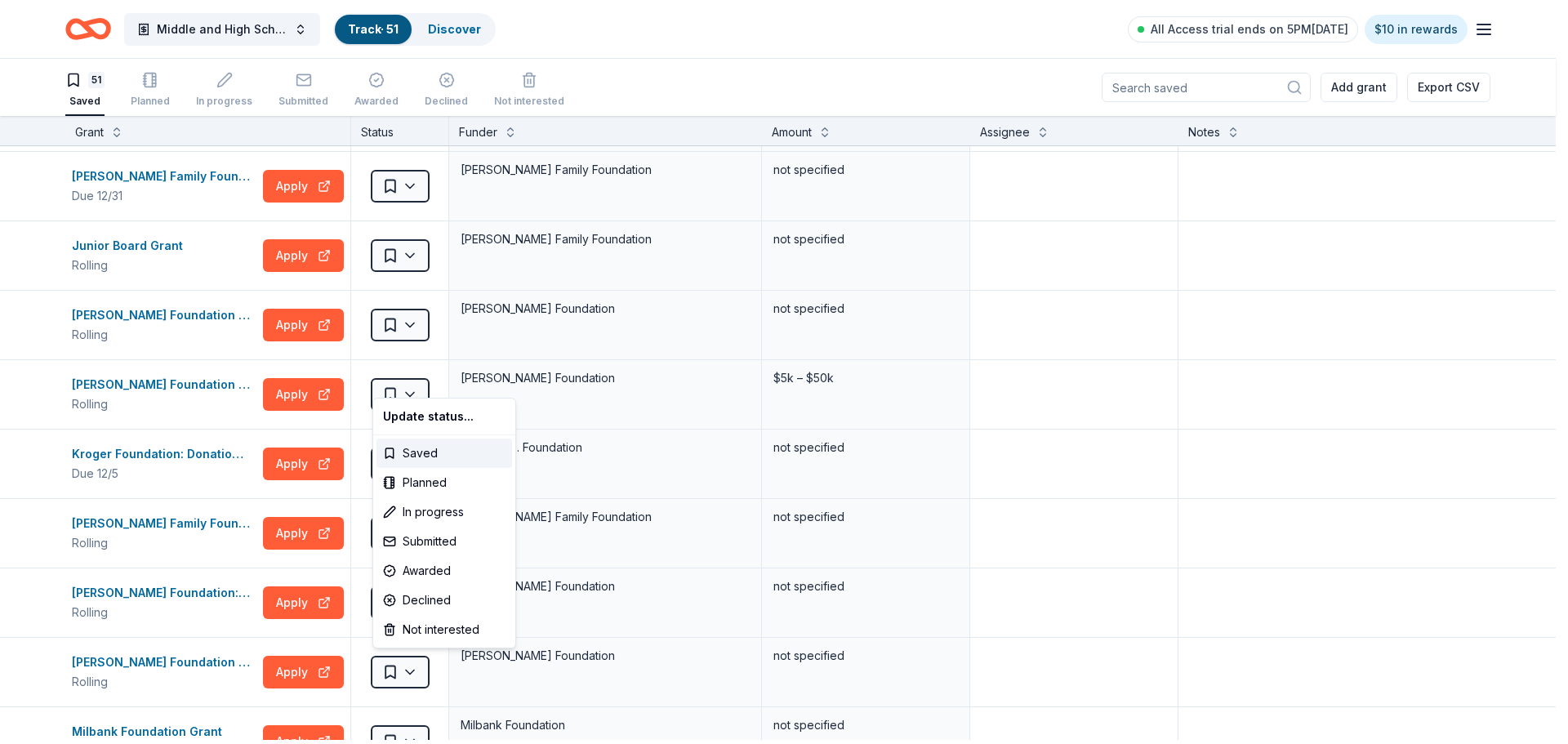
click at [168, 255] on html "Middle and High School Mentorship Program Track · 51 Discover All Access trial …" at bounding box center [784, 372] width 1568 height 744
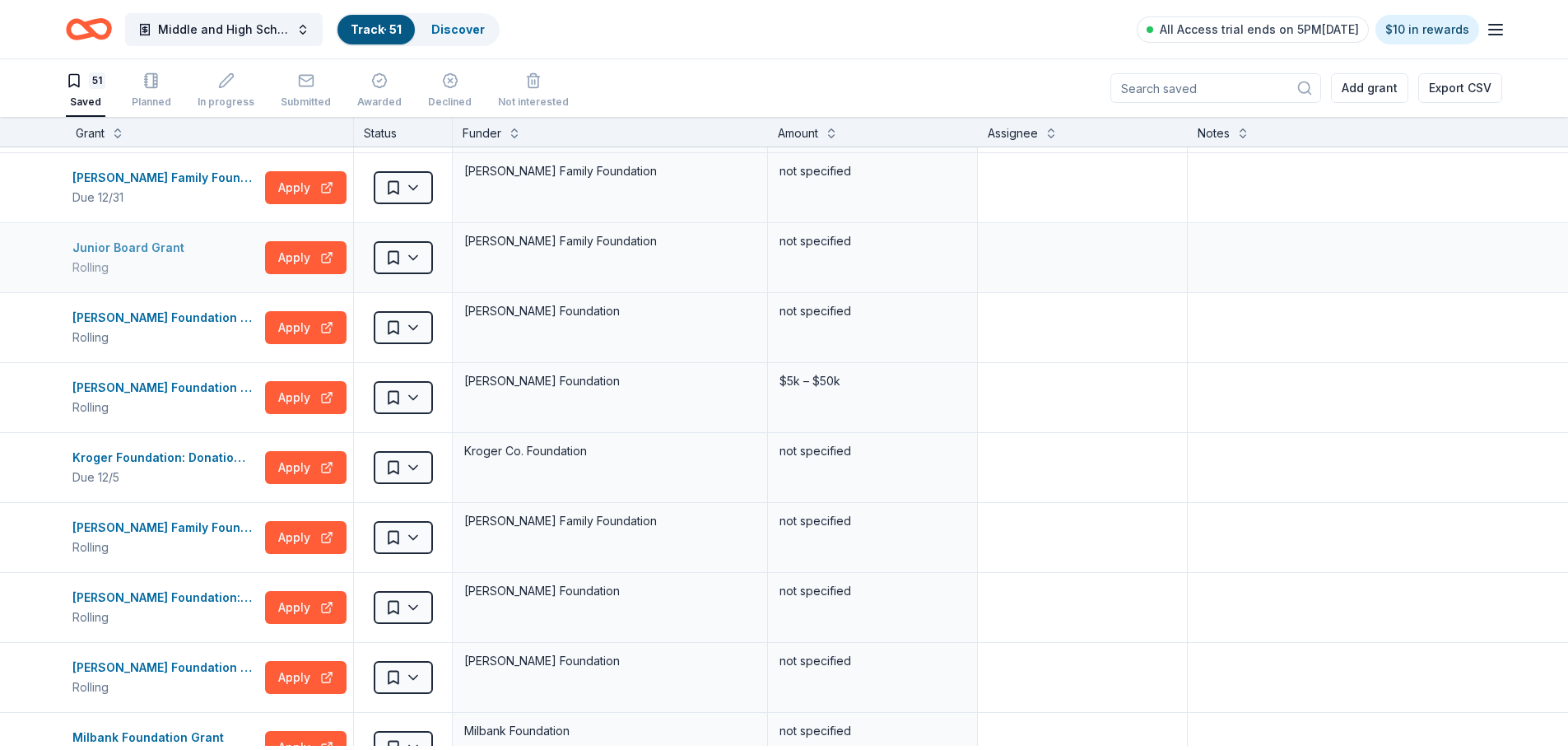
click at [141, 250] on div "Junior Board Grant" at bounding box center [131, 248] width 118 height 20
click at [426, 271] on html "Middle and High School Mentorship Program Track · 51 Discover All Access trial …" at bounding box center [790, 375] width 1581 height 750
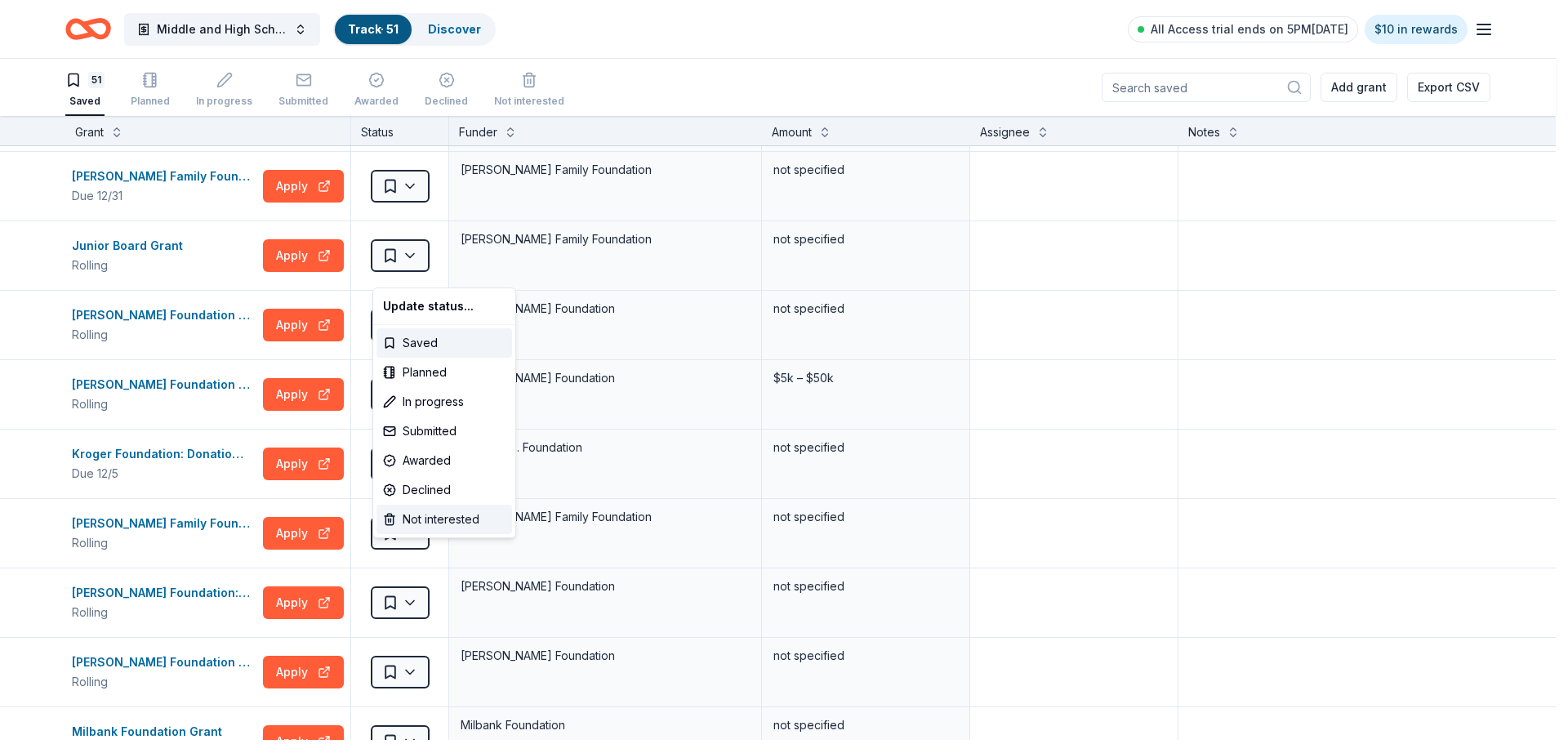
click at [441, 530] on div "Not interested" at bounding box center [445, 520] width 136 height 29
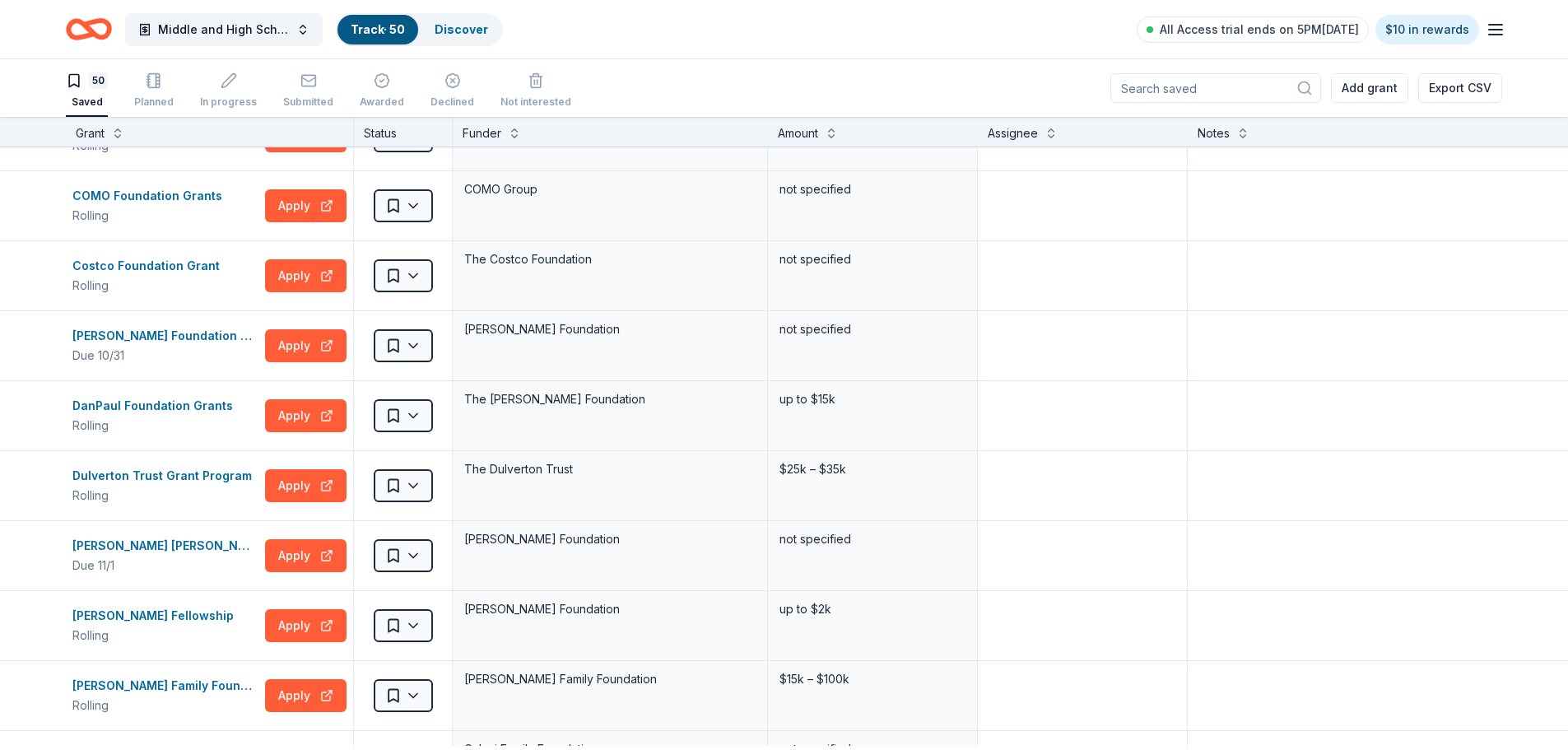
scroll to position [394, 0]
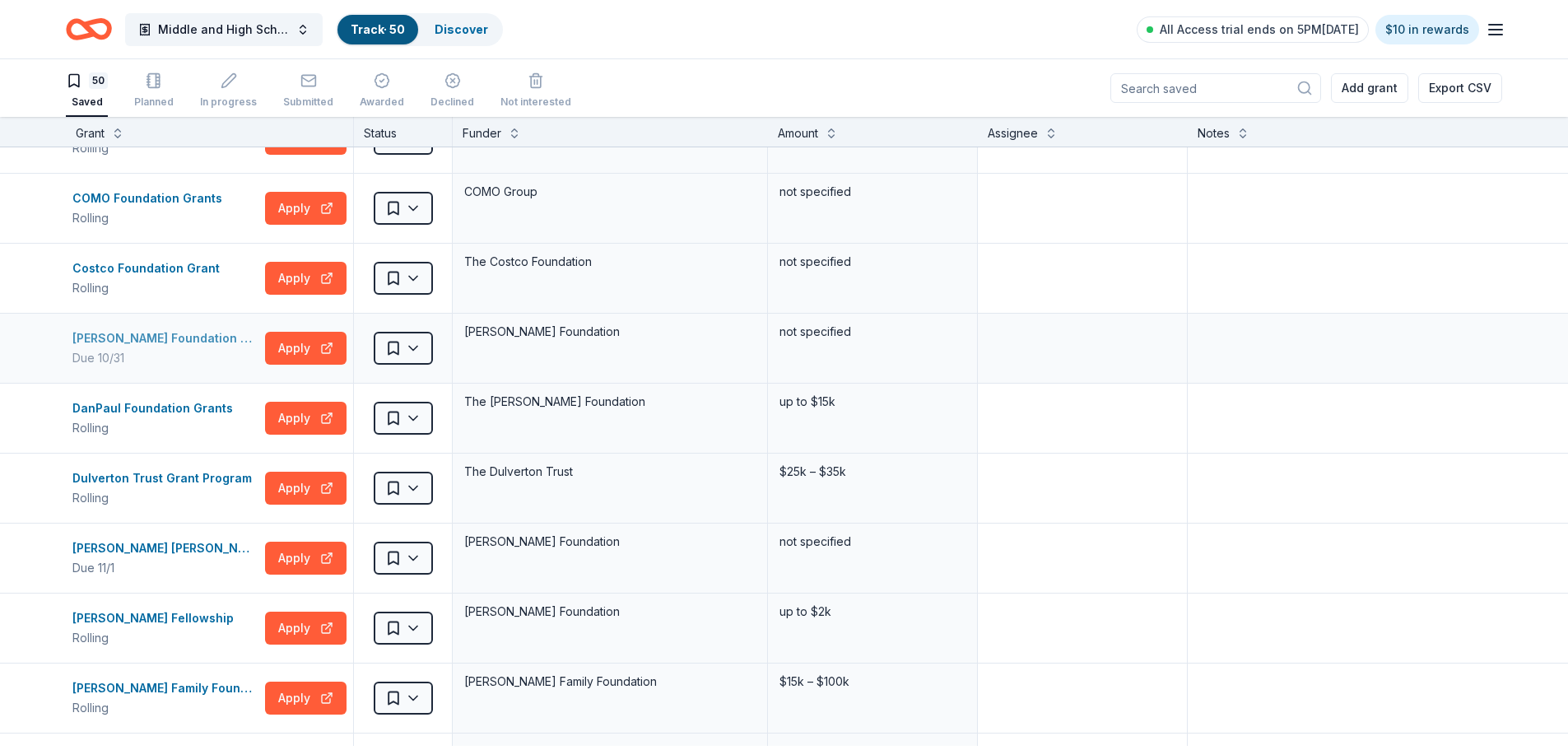
click at [164, 341] on div "Dale Jr. Foundation Donations" at bounding box center [165, 339] width 186 height 20
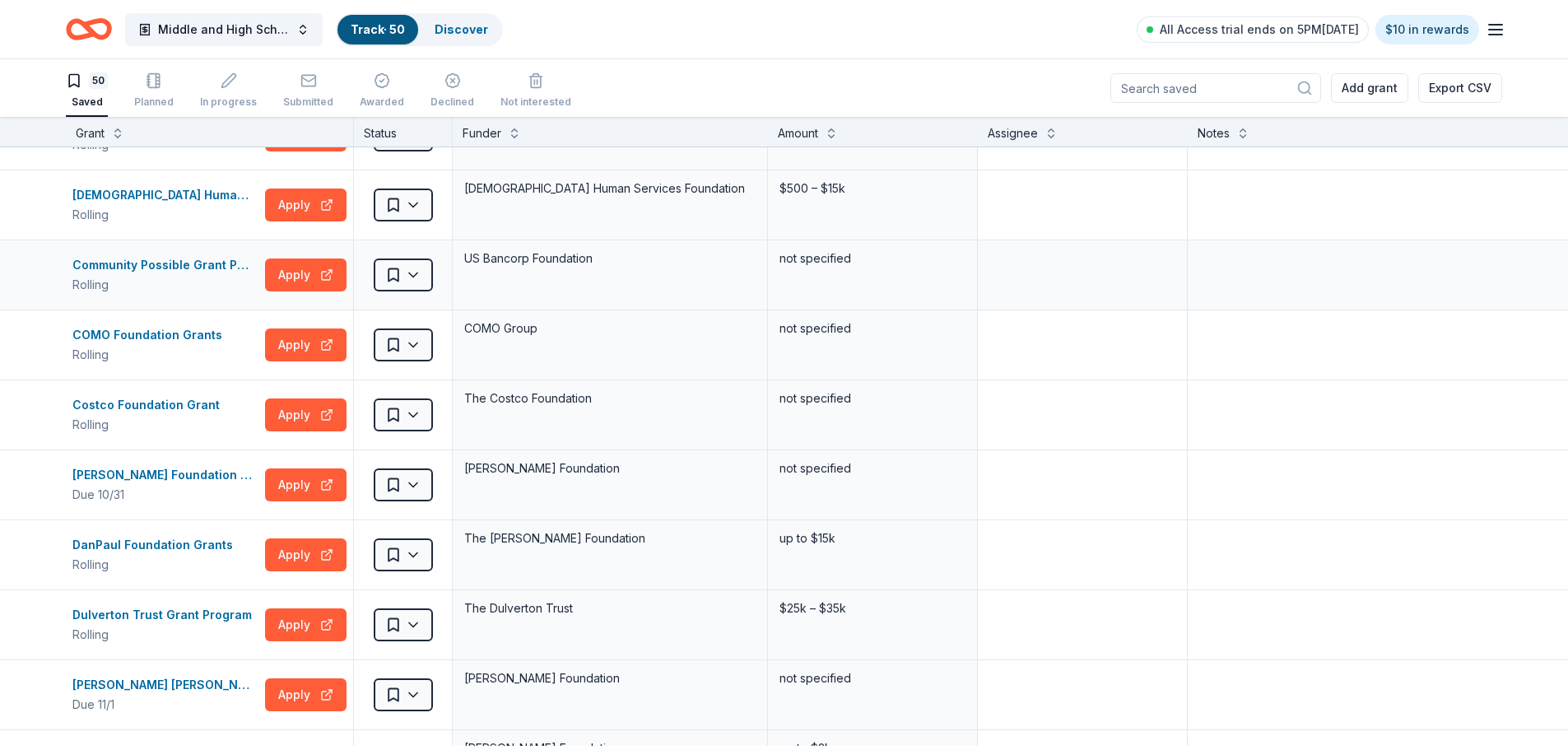
scroll to position [229, 0]
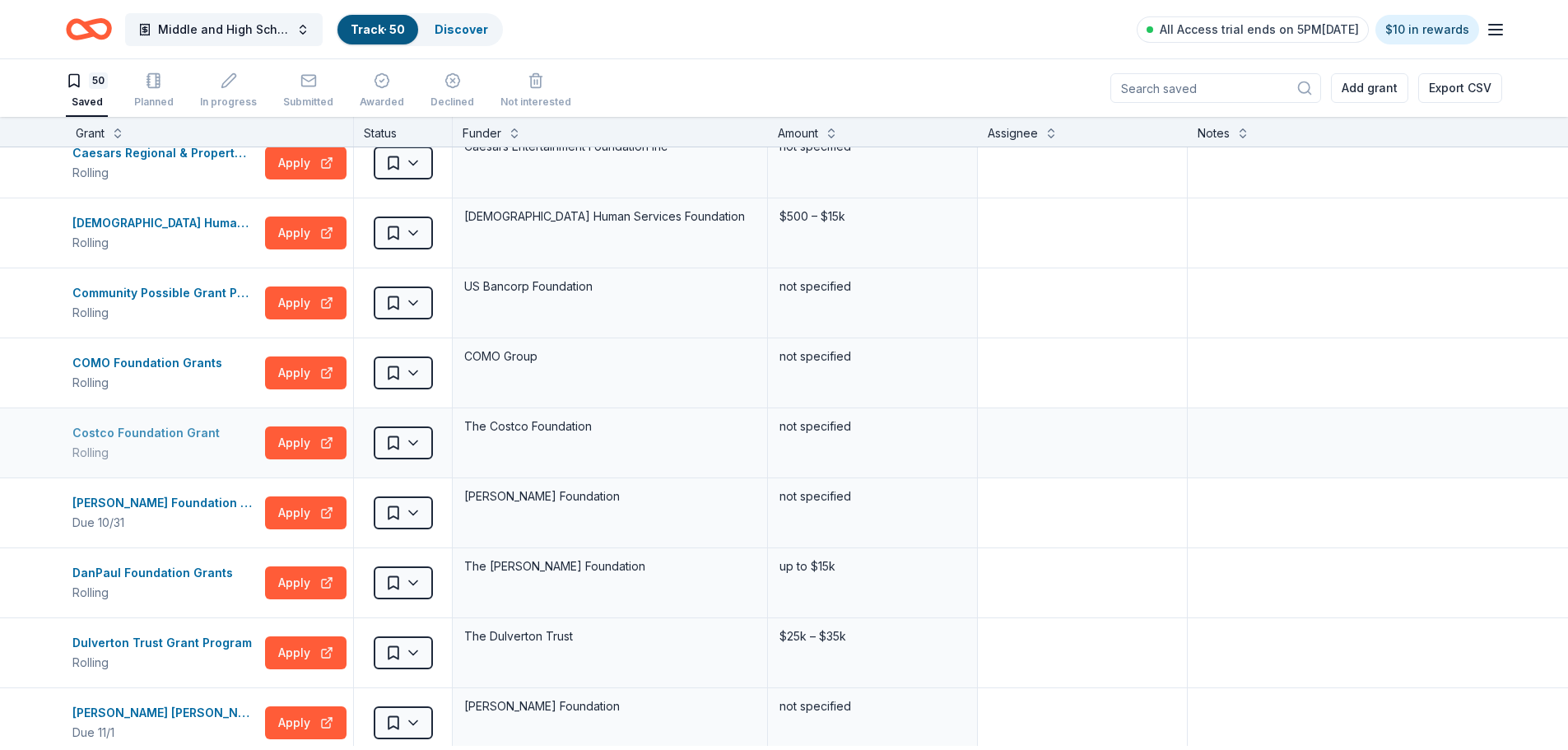
click at [185, 434] on div "Costco Foundation Grant" at bounding box center [149, 433] width 154 height 20
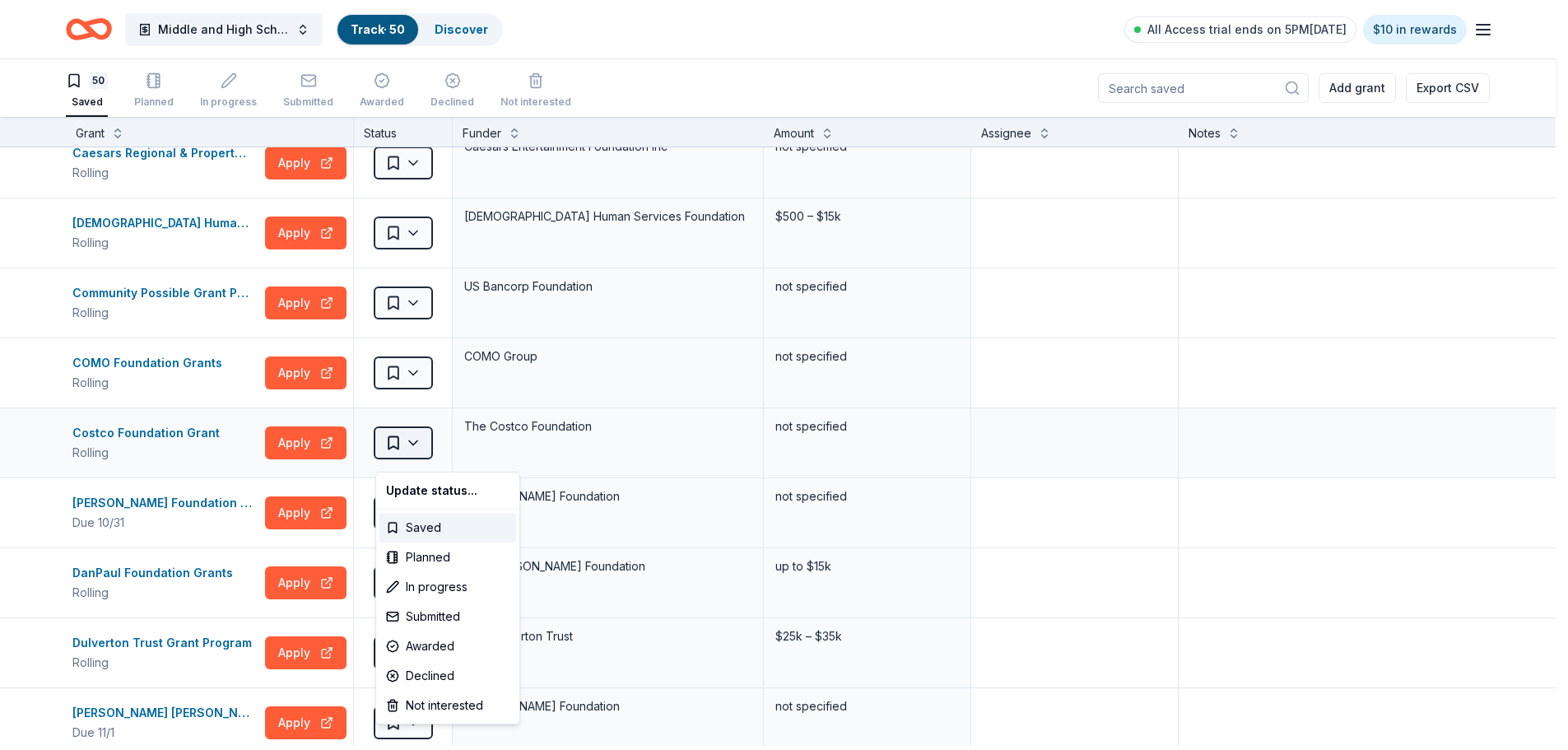
click at [423, 453] on html "Middle and High School Mentorship Program Track · 50 Discover All Access trial …" at bounding box center [784, 375] width 1568 height 750
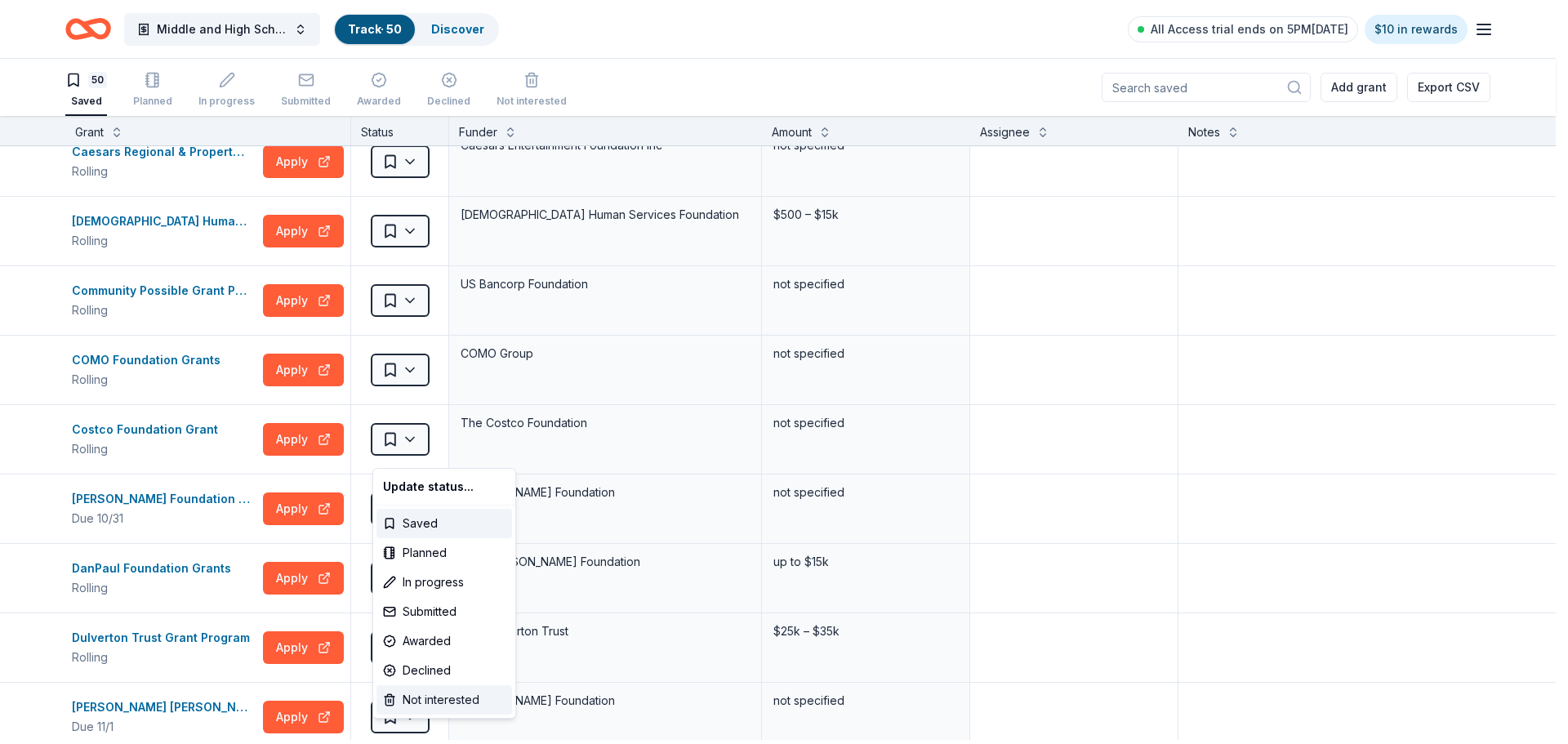
click at [465, 713] on div "Not interested" at bounding box center [445, 700] width 136 height 29
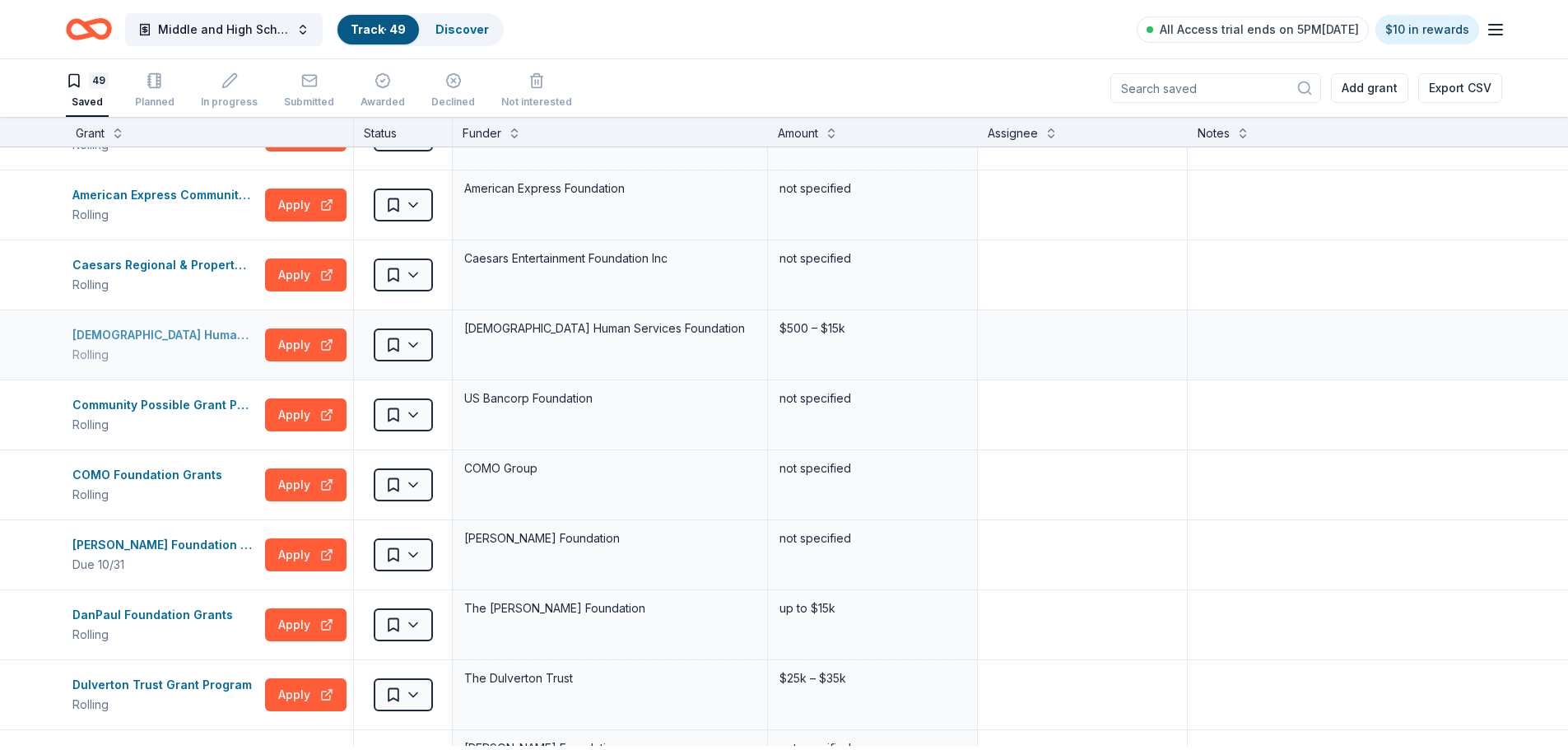
scroll to position [65, 0]
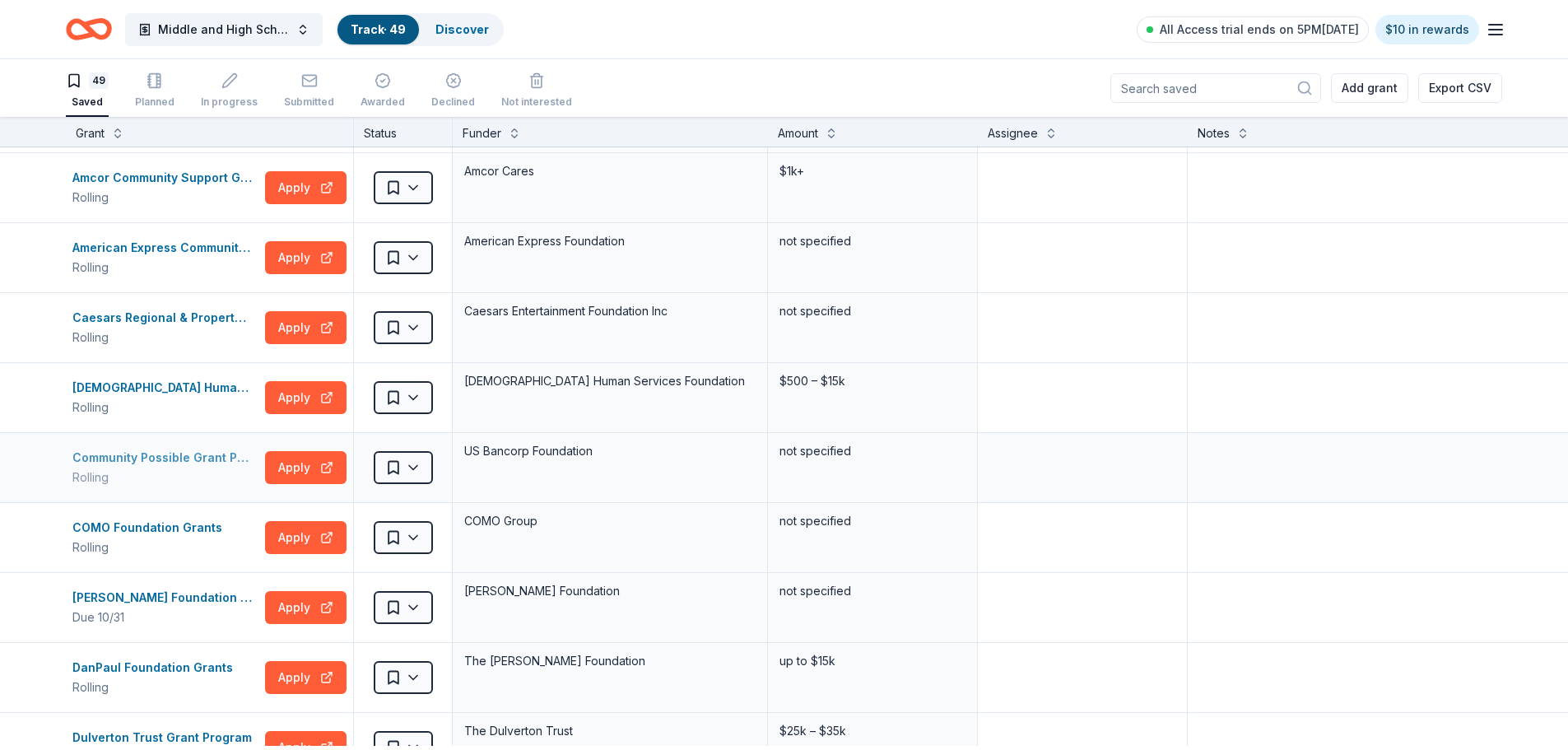
click at [187, 463] on div "Community Possible Grant Program: Play, Work, & Home Grants" at bounding box center [165, 458] width 186 height 20
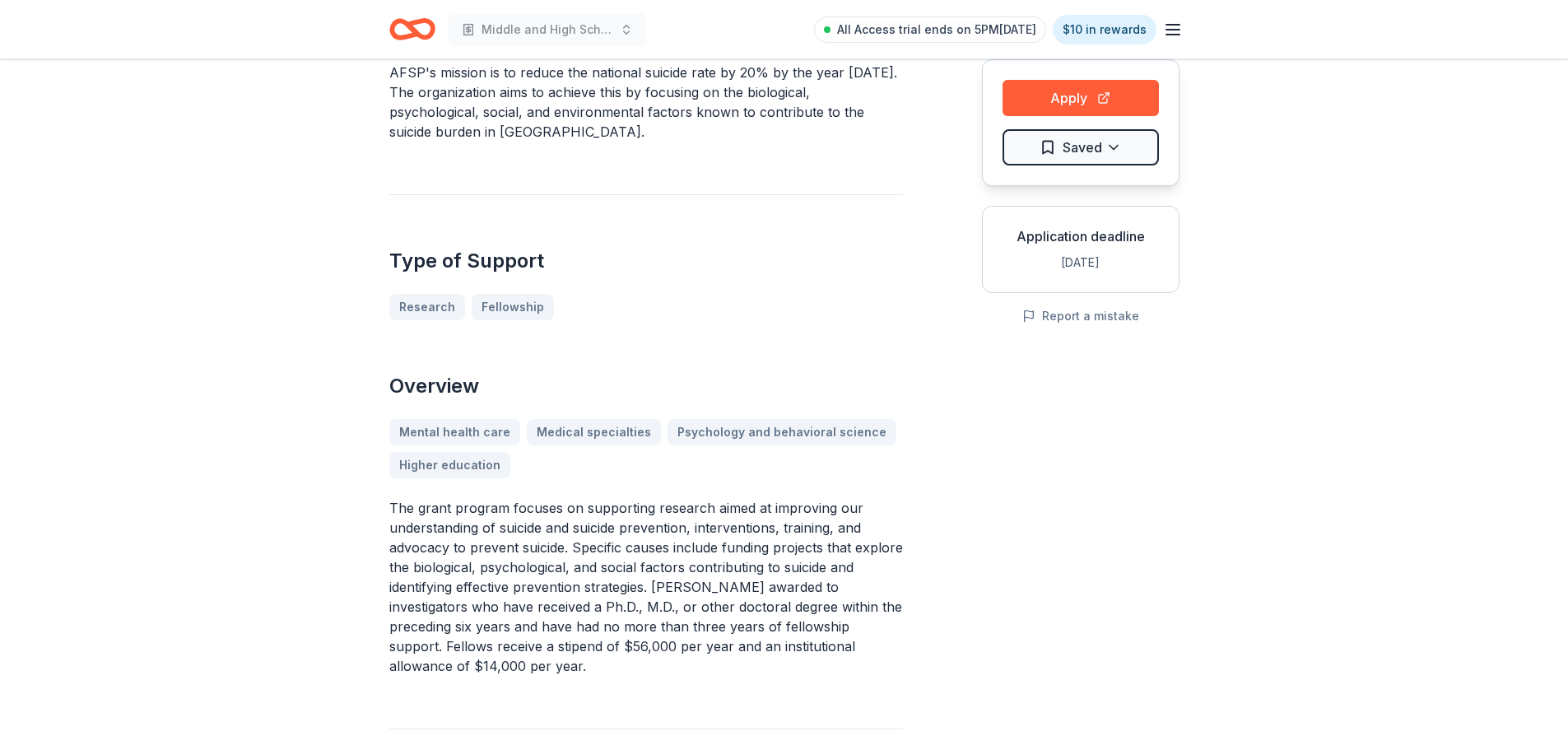
scroll to position [82, 0]
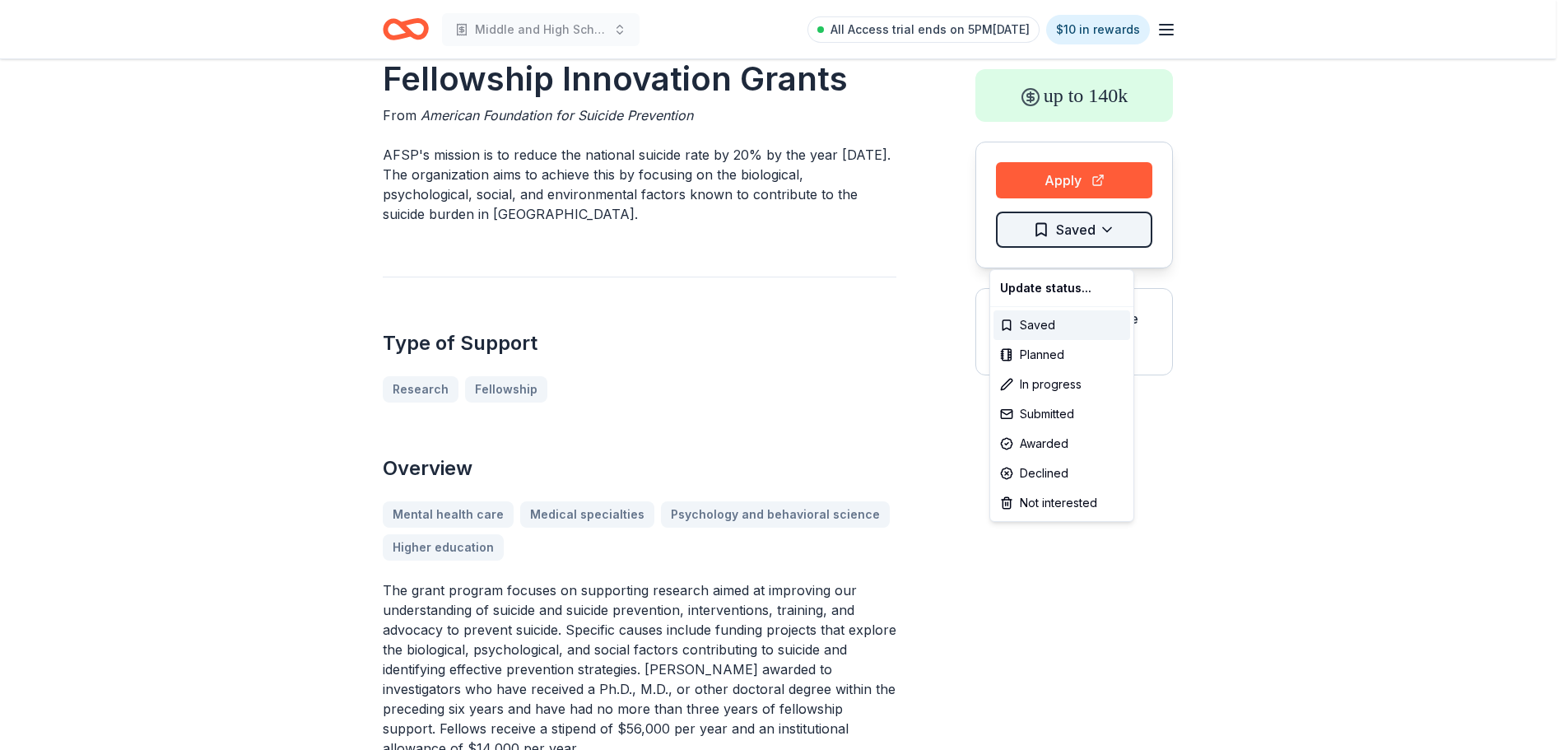
click at [1104, 254] on html "Middle and High School Mentorship Program All Access trial ends on 5PM, 9/28 $1…" at bounding box center [784, 293] width 1568 height 750
click at [1055, 518] on div "Not interested" at bounding box center [1062, 503] width 137 height 29
click at [784, 310] on html "Middle and High School Mentorship Program All Access trial ends on 5PM, 9/28 $1…" at bounding box center [790, 293] width 1581 height 750
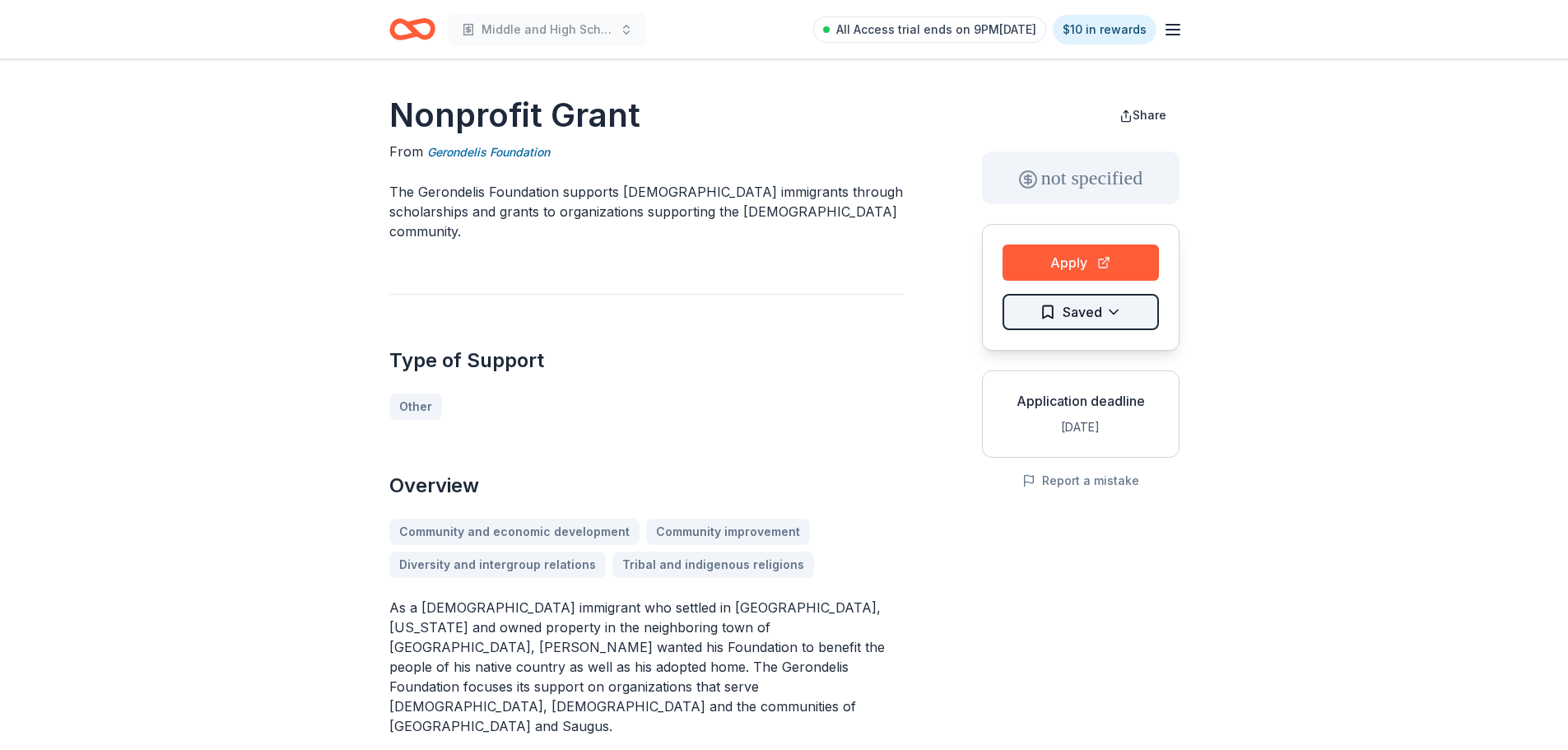
click at [1112, 329] on html "Middle and High School Mentorship Program All Access trial ends on 9PM, 9/28 $1…" at bounding box center [784, 375] width 1568 height 750
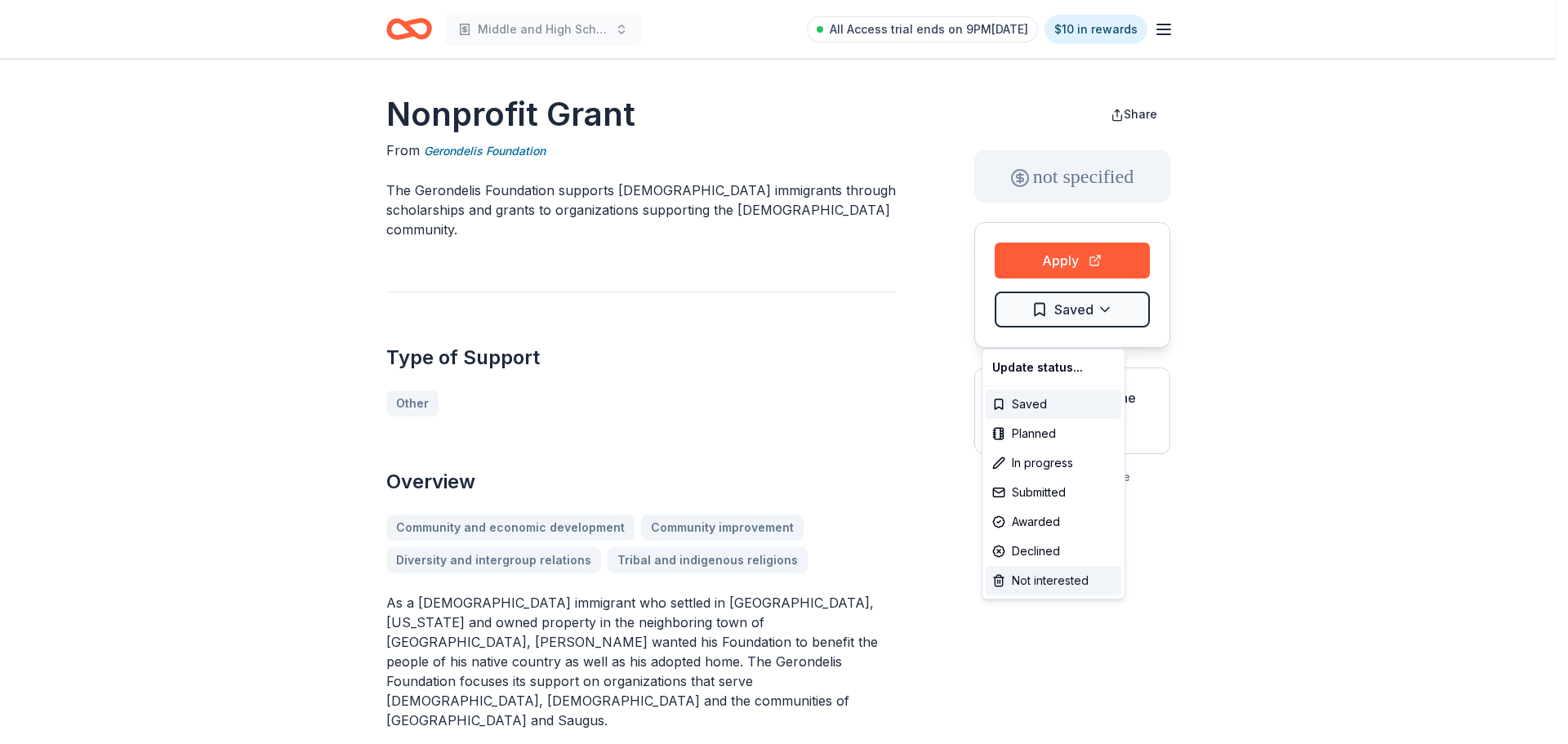
click at [1059, 591] on div "Not interested" at bounding box center [1053, 581] width 136 height 29
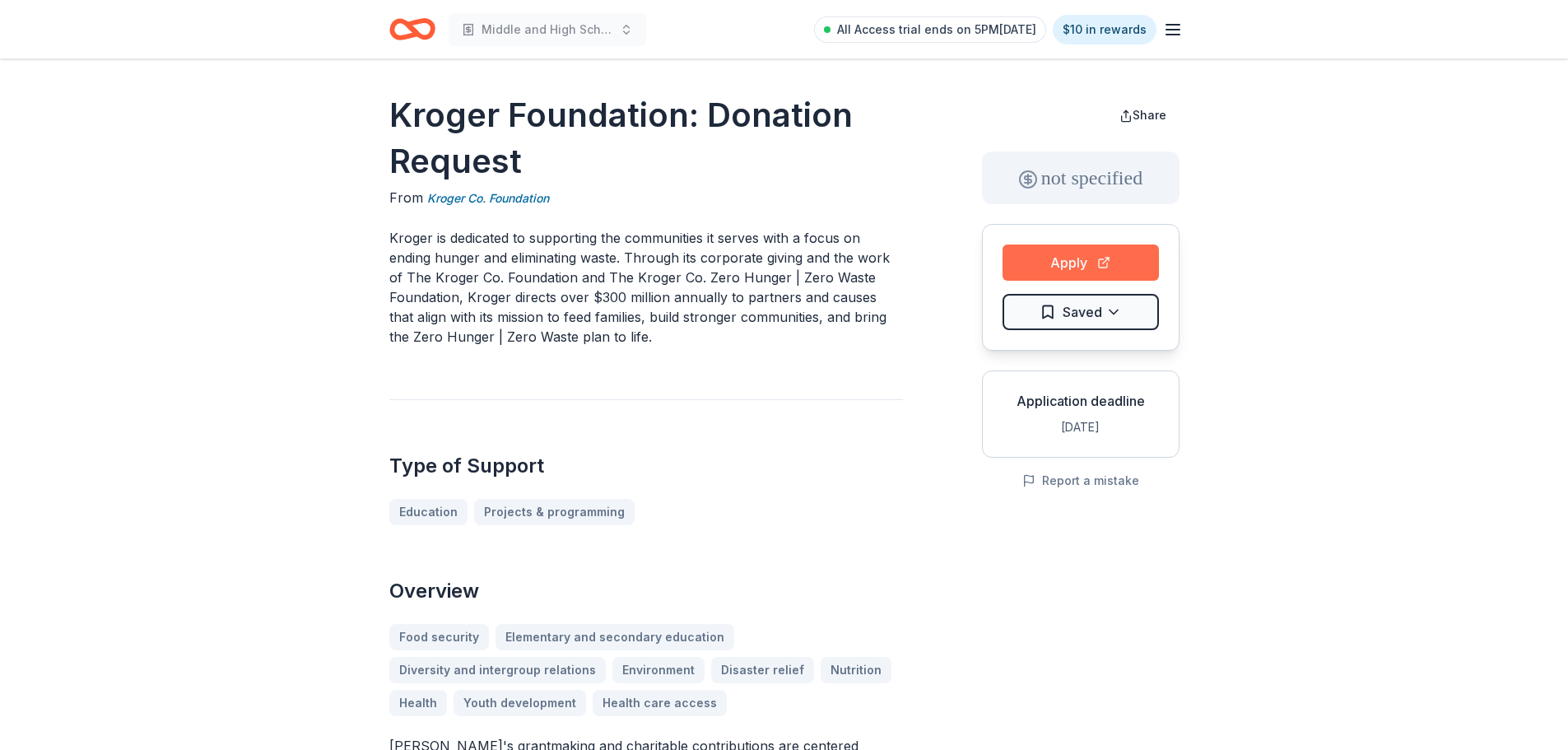
click at [1029, 271] on button "Apply" at bounding box center [1082, 262] width 157 height 36
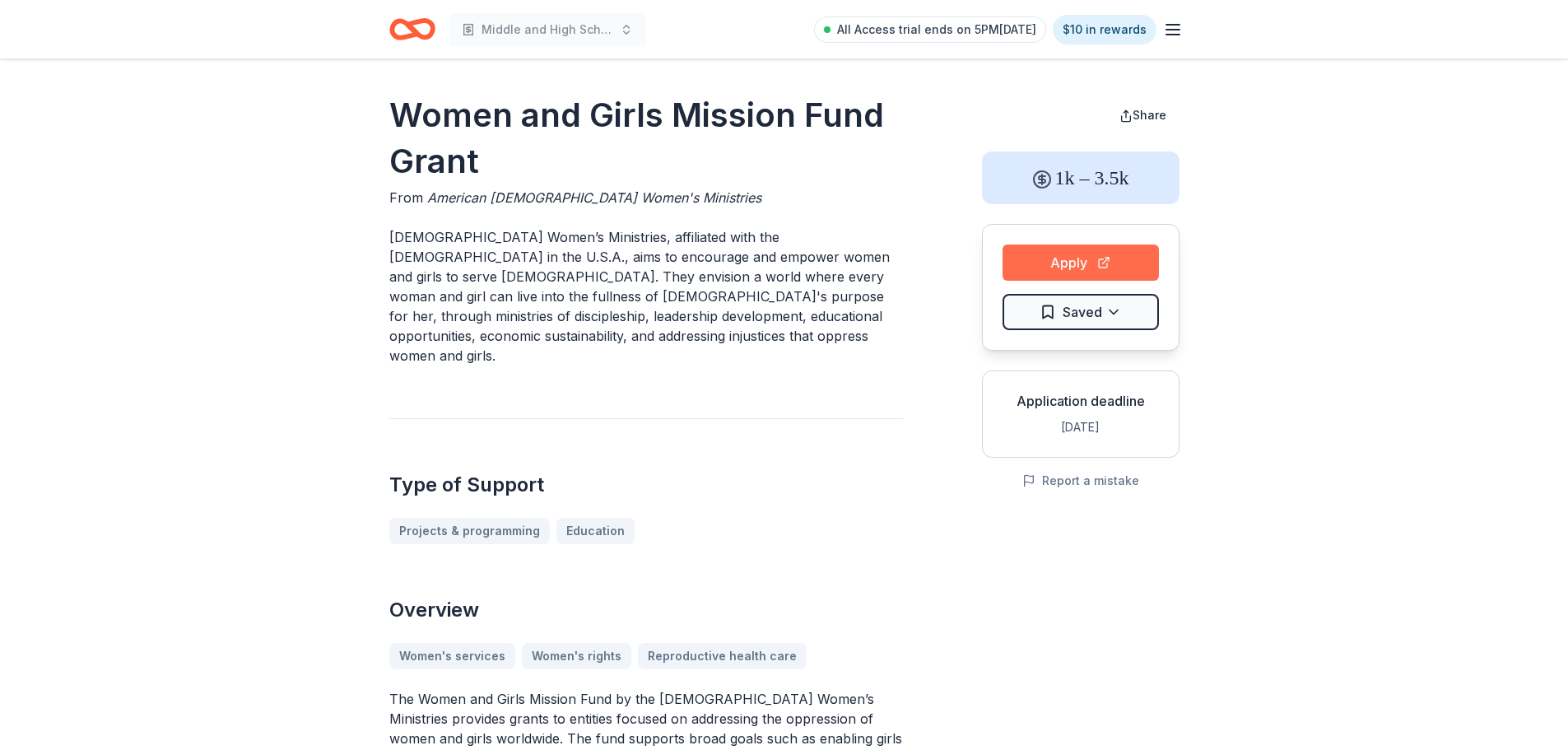
click at [1076, 271] on button "Apply" at bounding box center [1082, 262] width 157 height 36
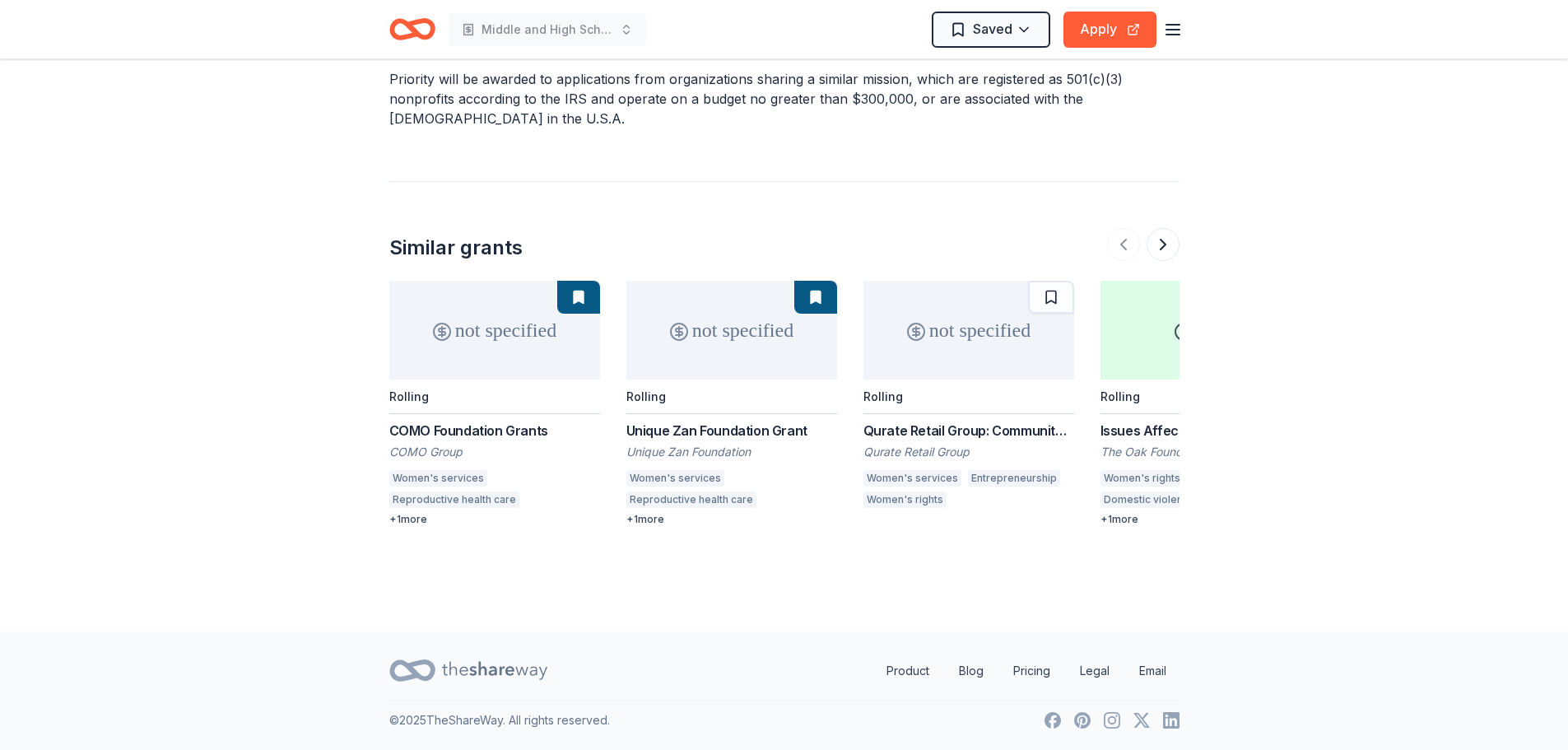
scroll to position [1629, 0]
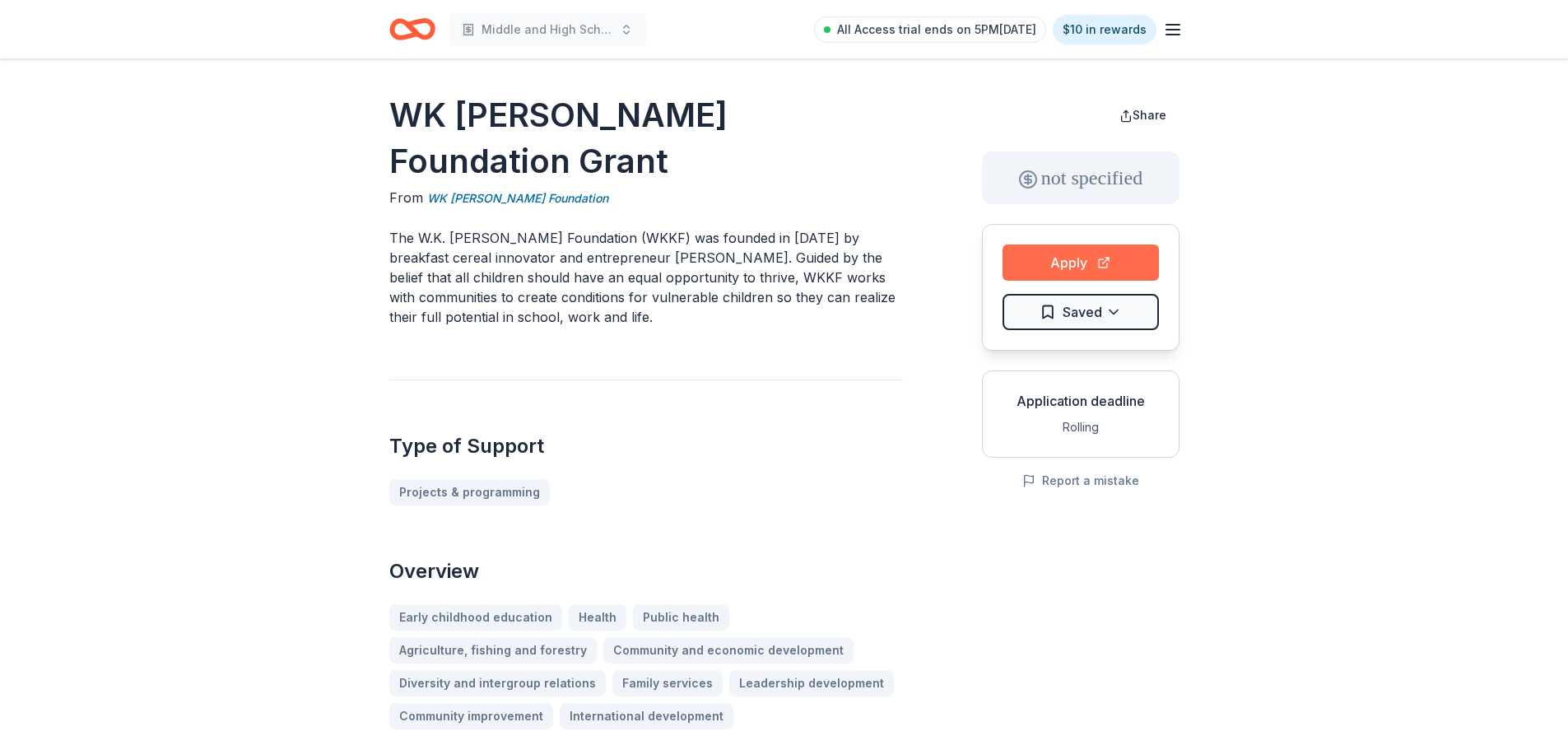
click at [1081, 281] on button "Apply" at bounding box center [1082, 262] width 157 height 36
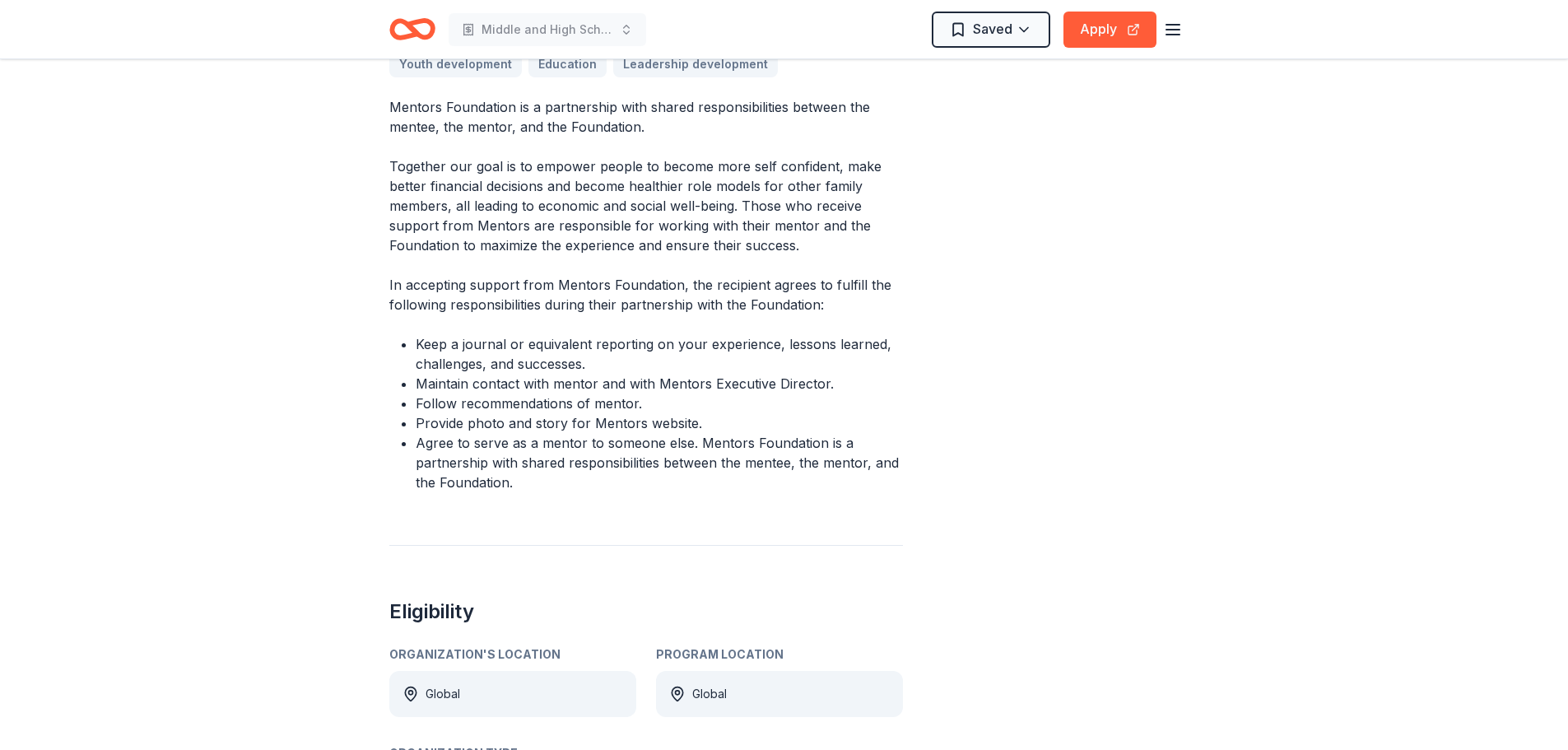
scroll to position [412, 0]
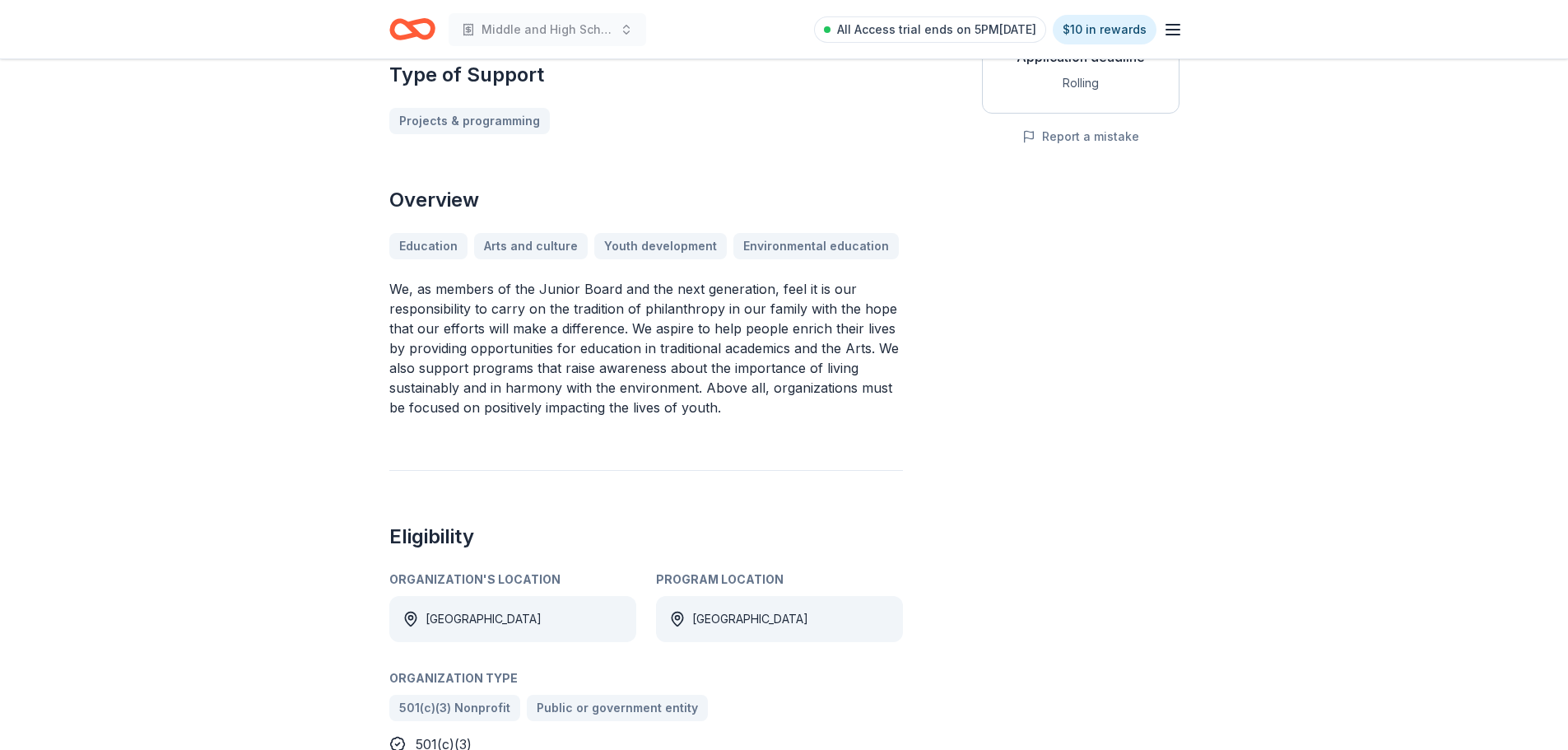
scroll to position [164, 0]
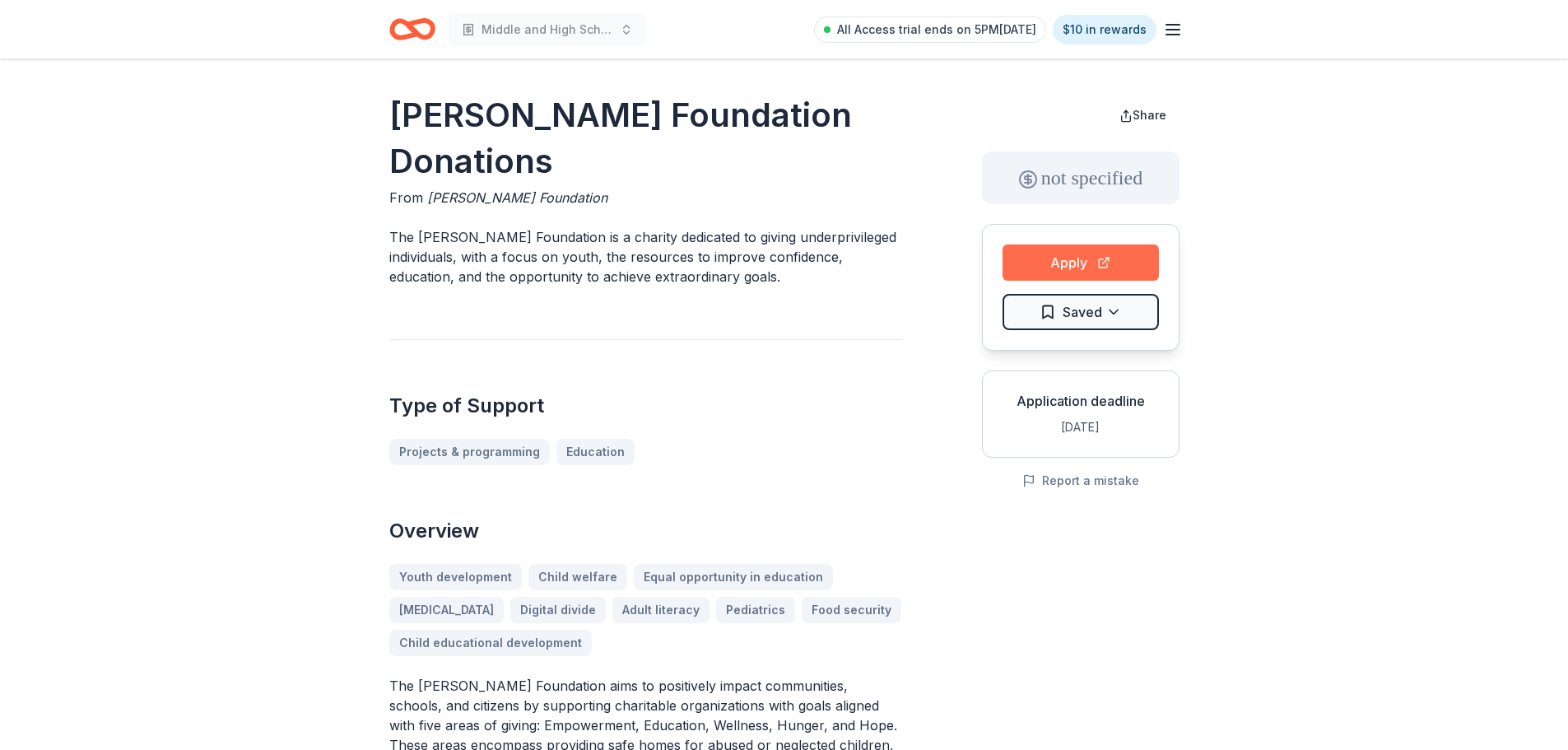
click at [1105, 272] on button "Apply" at bounding box center [1082, 262] width 157 height 36
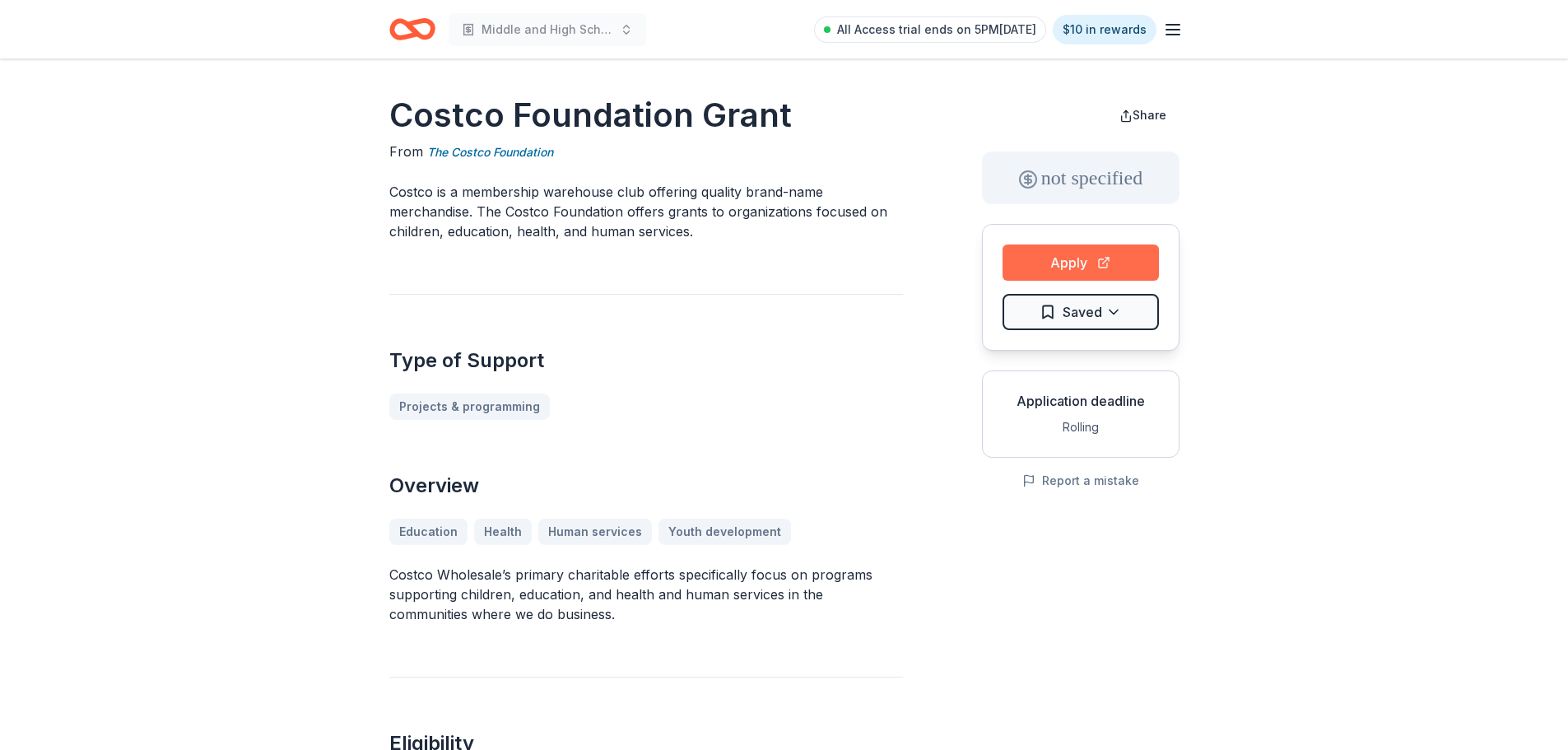
click at [1116, 273] on button "Apply" at bounding box center [1082, 262] width 157 height 36
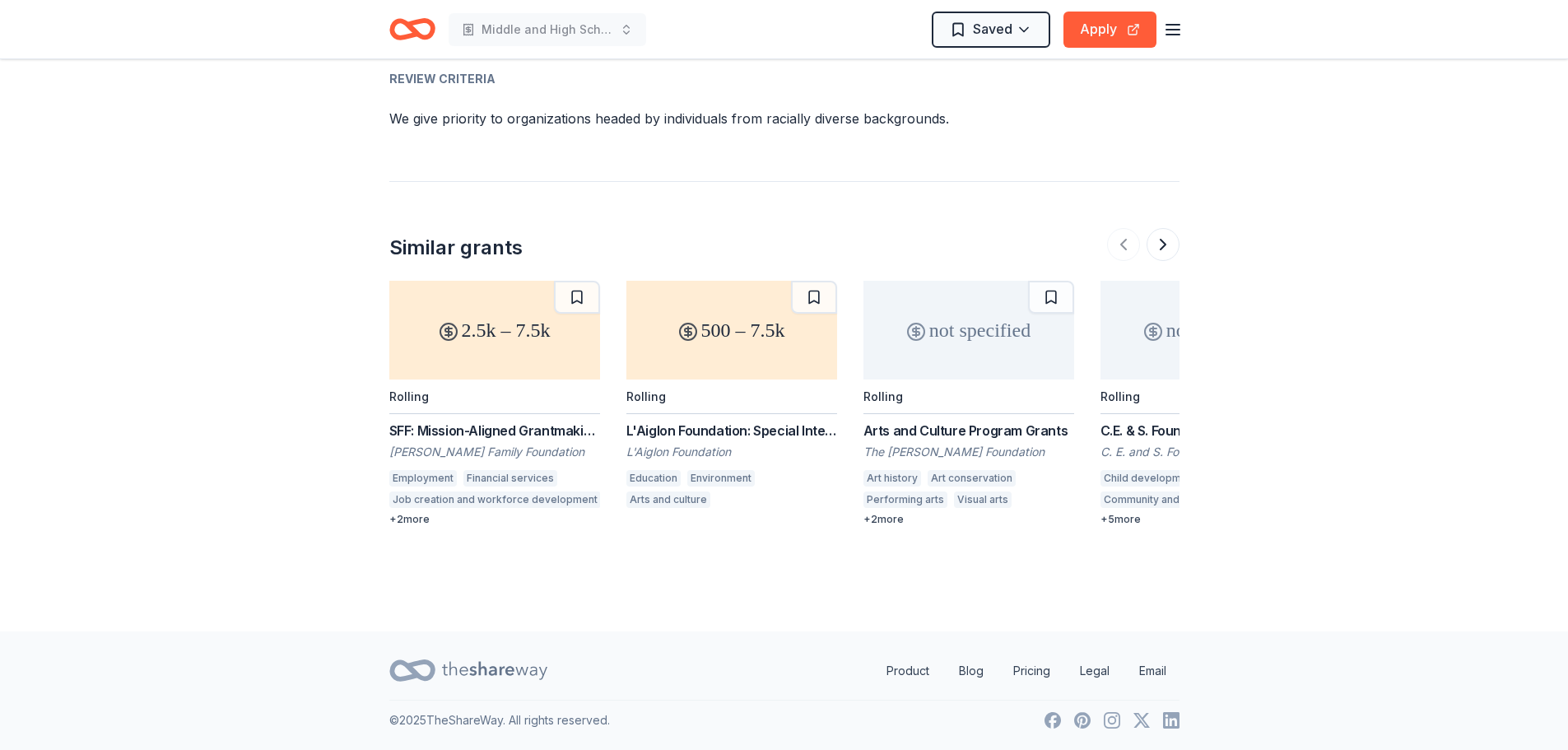
scroll to position [2636, 0]
drag, startPoint x: 393, startPoint y: 328, endPoint x: 563, endPoint y: 346, distance: 171.0
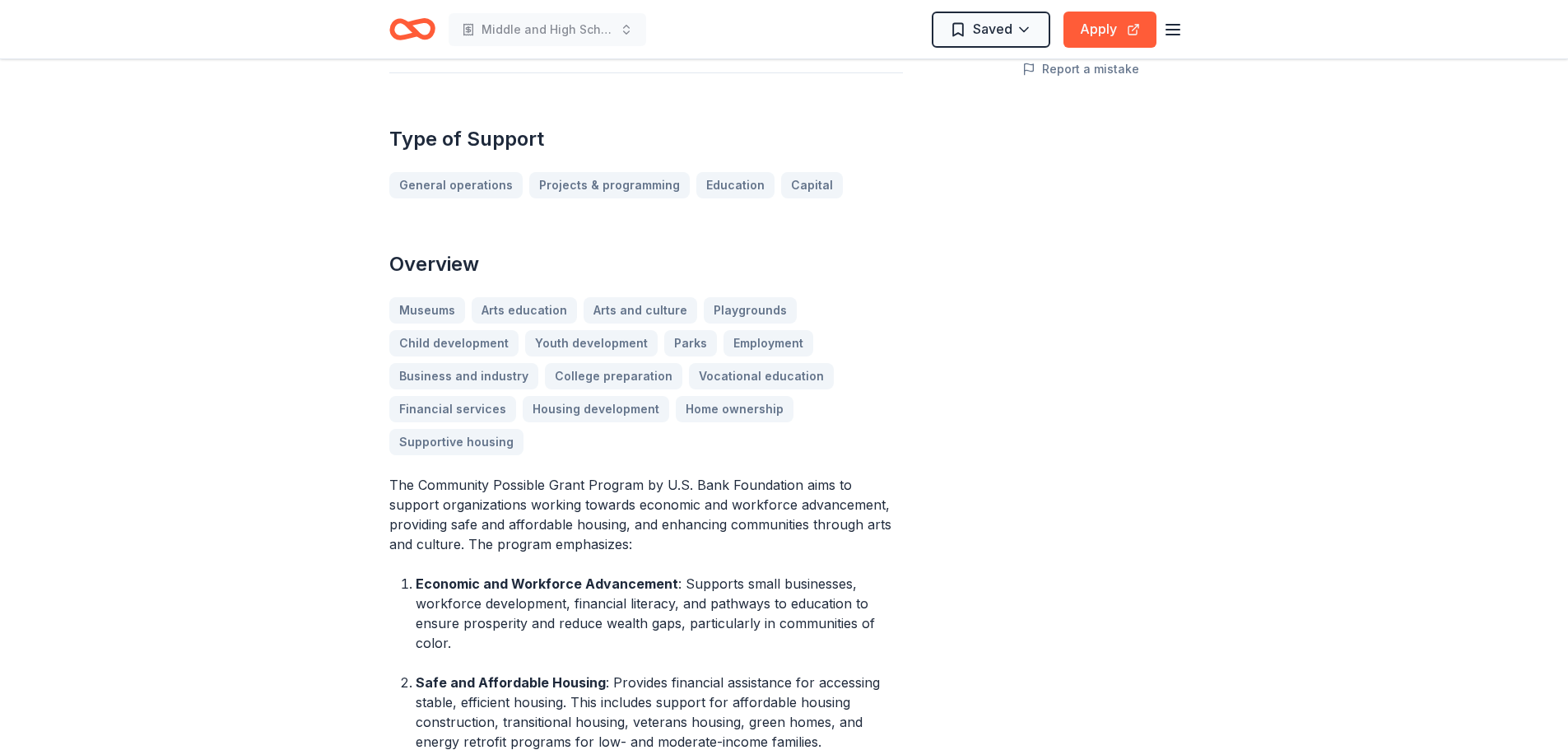
scroll to position [0, 0]
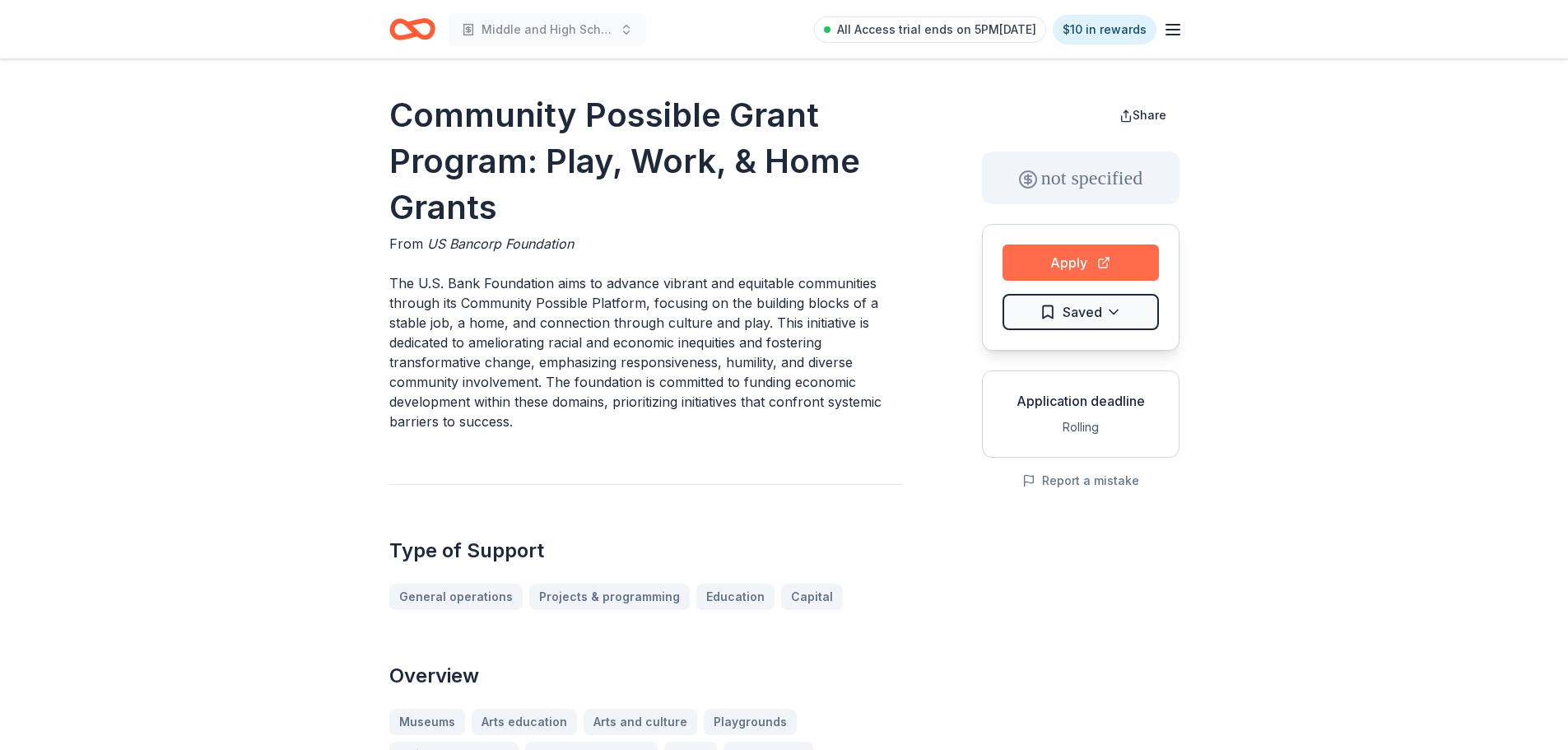
click at [1066, 281] on button "Apply" at bounding box center [1082, 262] width 157 height 36
